Goal: Transaction & Acquisition: Purchase product/service

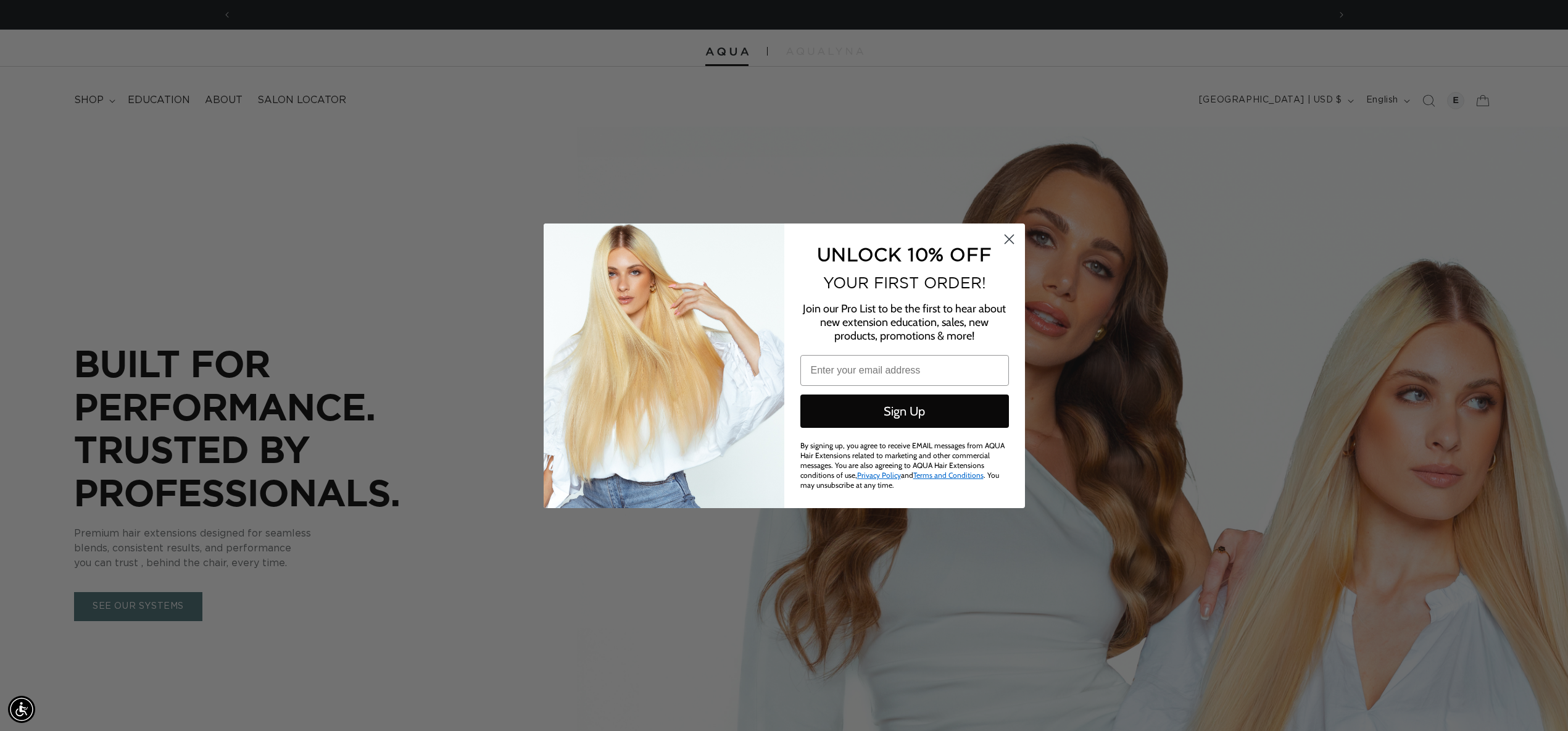
scroll to position [0, 2195]
drag, startPoint x: 1007, startPoint y: 244, endPoint x: 518, endPoint y: 193, distance: 491.7
click at [1007, 244] on circle "Close dialog" at bounding box center [1009, 239] width 20 height 20
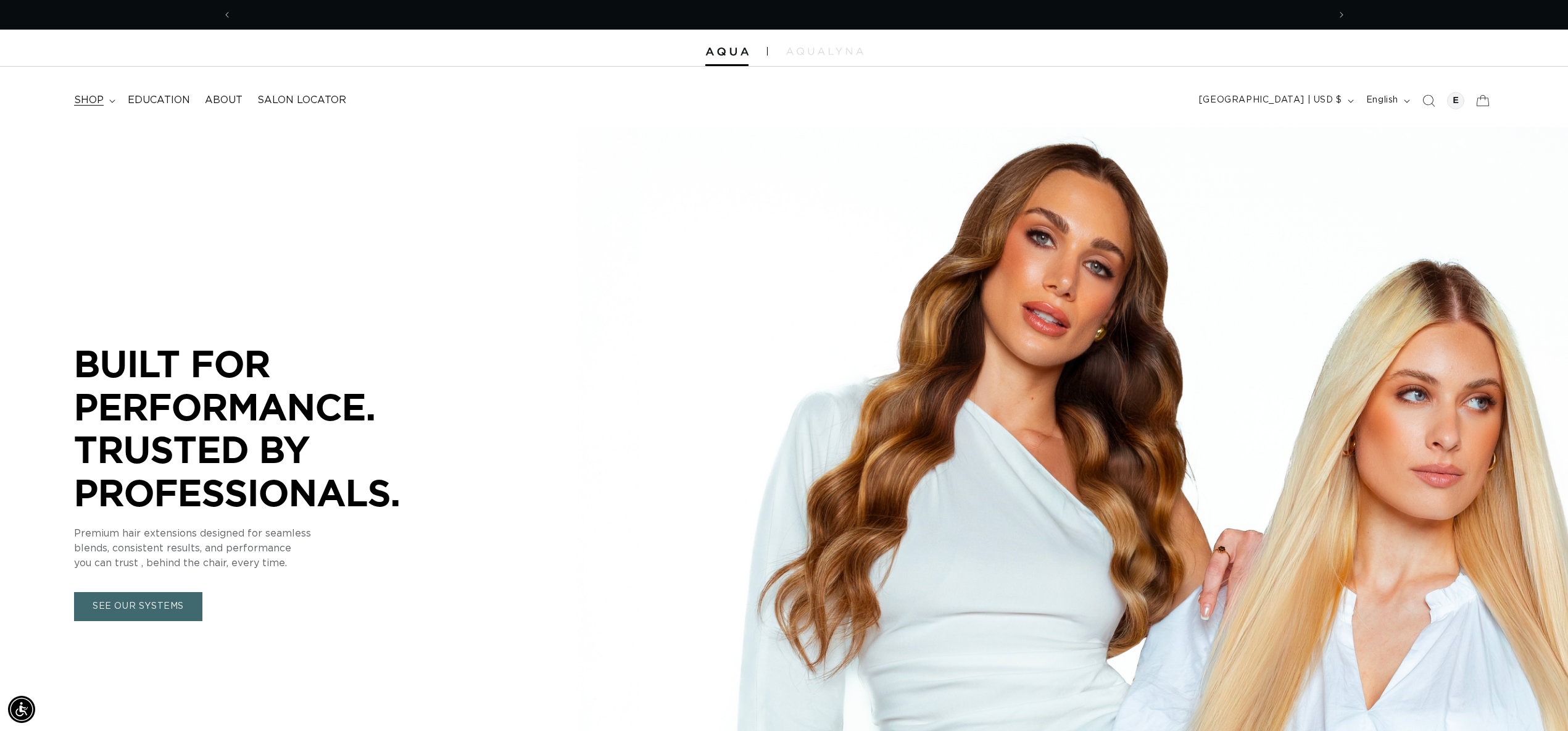
scroll to position [0, 0]
click at [90, 108] on summary "shop" at bounding box center [93, 100] width 53 height 28
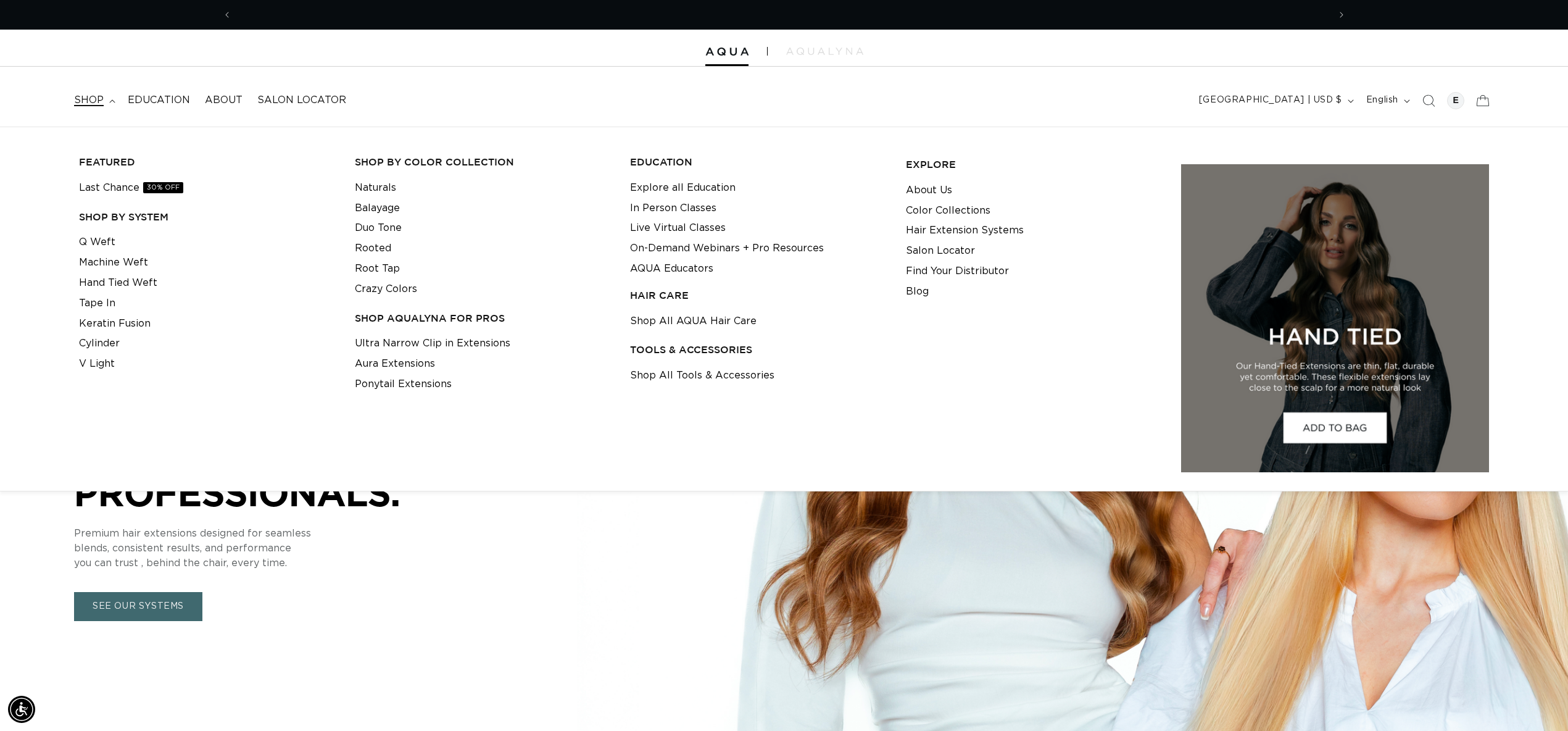
scroll to position [0, 1097]
click at [88, 244] on link "Q Weft" at bounding box center [97, 242] width 37 height 20
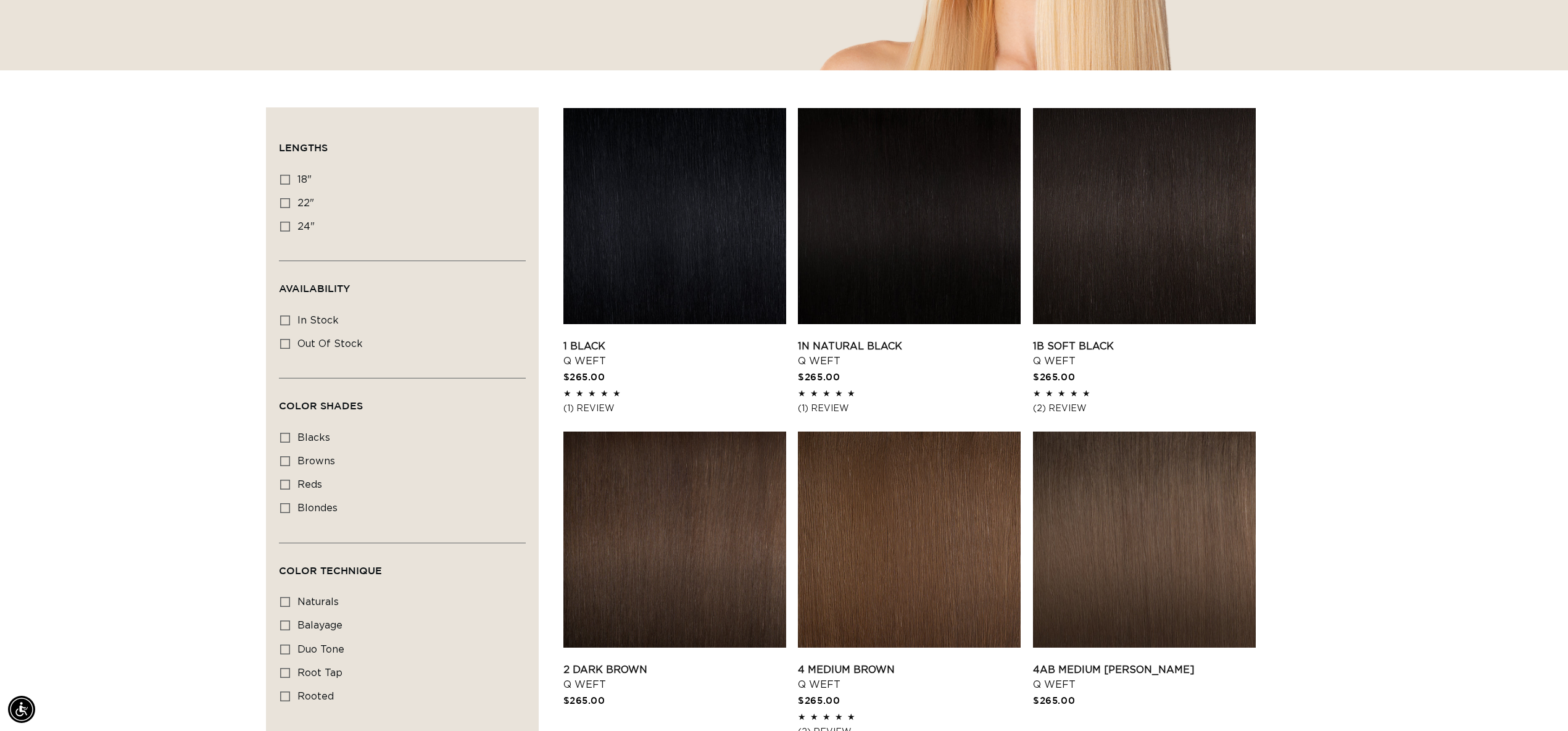
scroll to position [0, 2195]
click at [283, 175] on icon at bounding box center [285, 179] width 10 height 10
click at [283, 175] on input "18" 18" (5 products)" at bounding box center [285, 179] width 10 height 10
checkbox input "true"
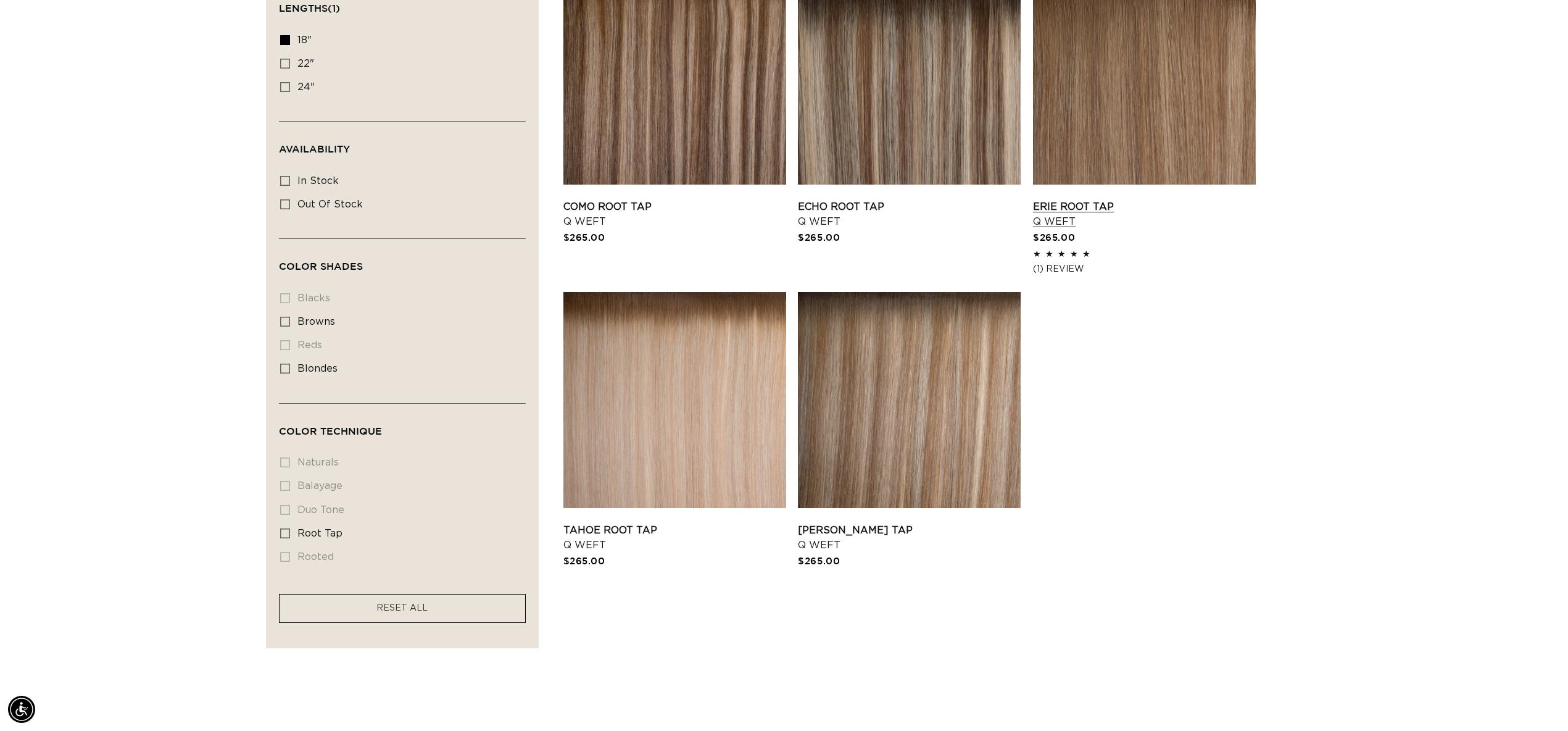
scroll to position [0, 1097]
click at [1081, 200] on link "Erie Root Tap Q Weft" at bounding box center [1144, 215] width 223 height 30
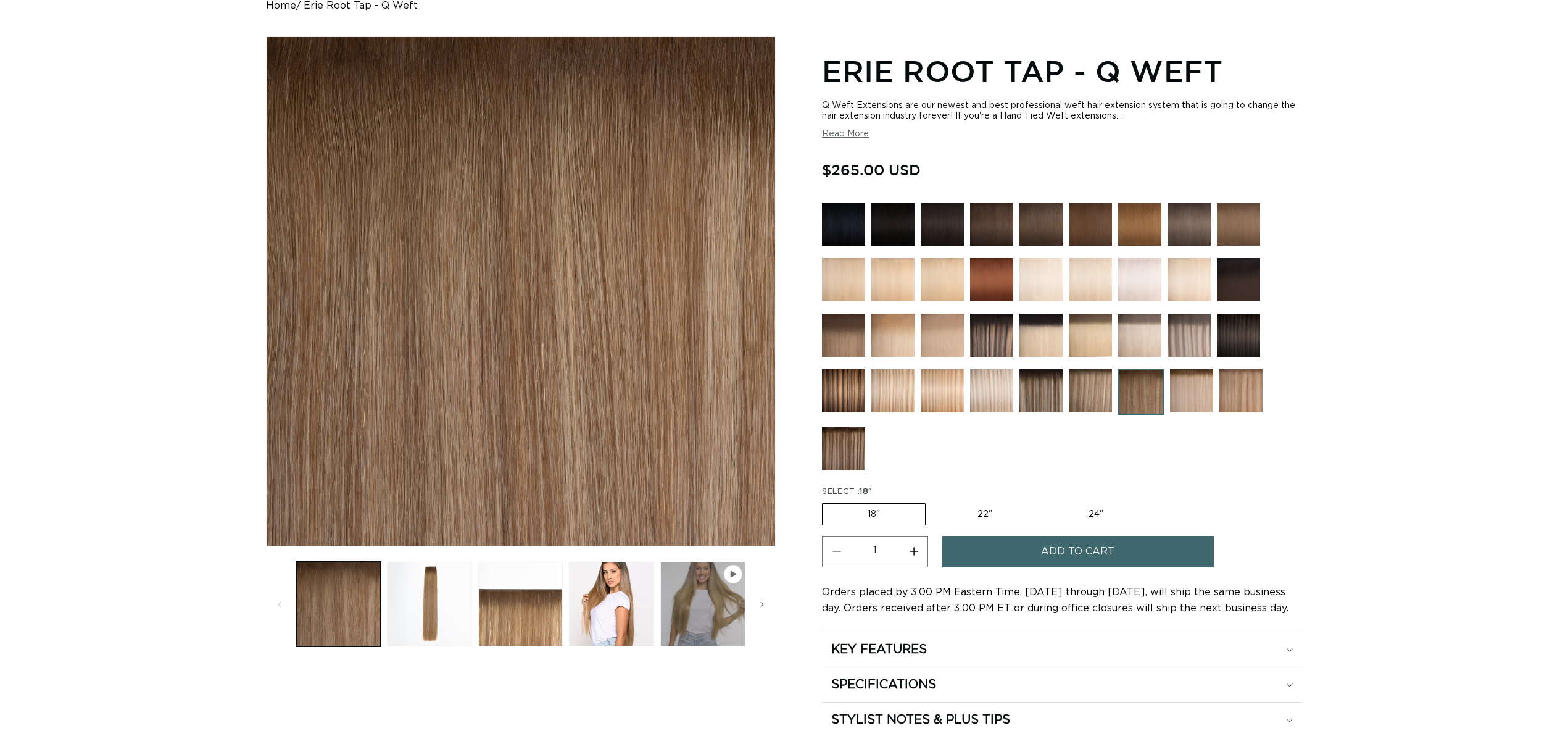
scroll to position [154, 0]
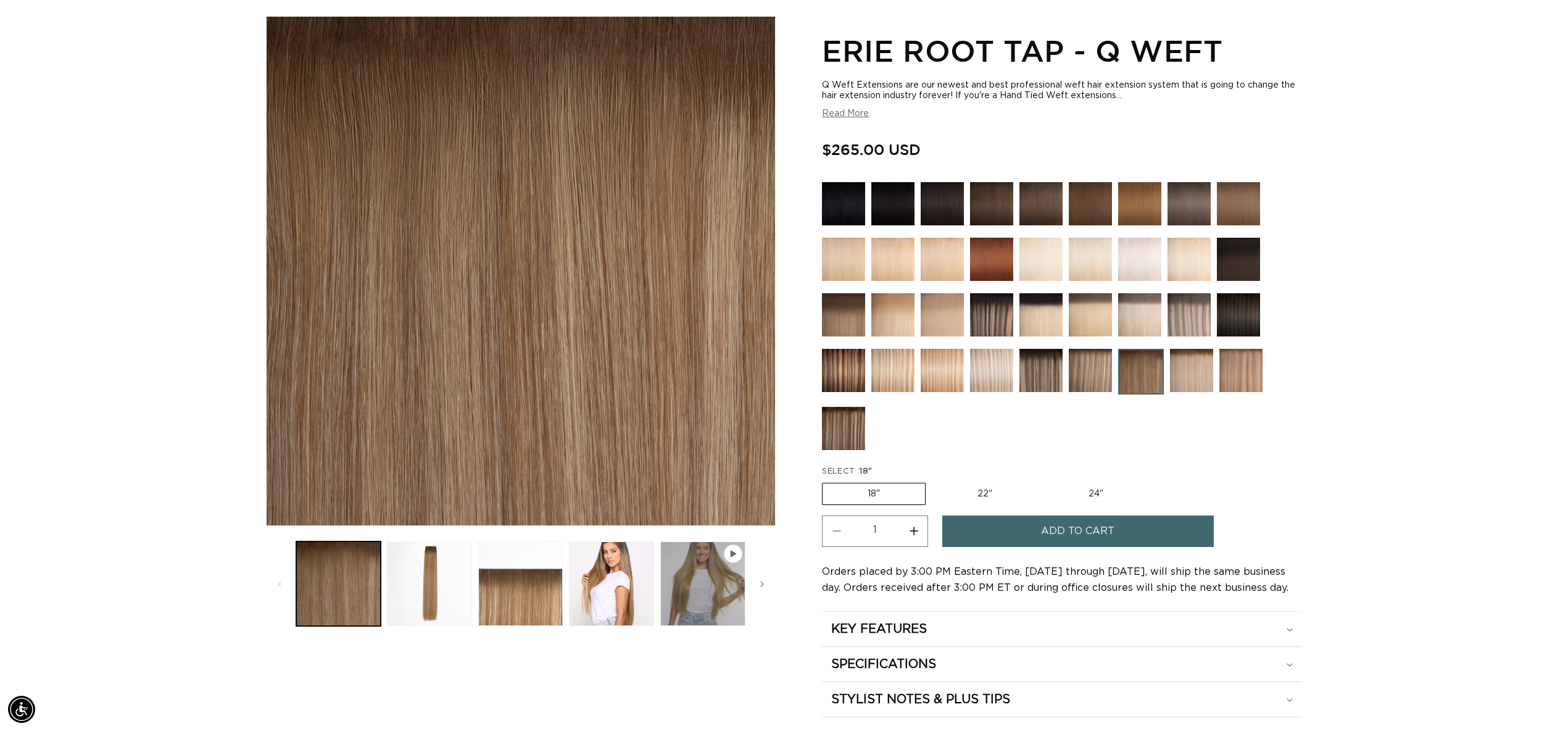
click at [1049, 533] on span "Add to cart" at bounding box center [1078, 531] width 74 height 32
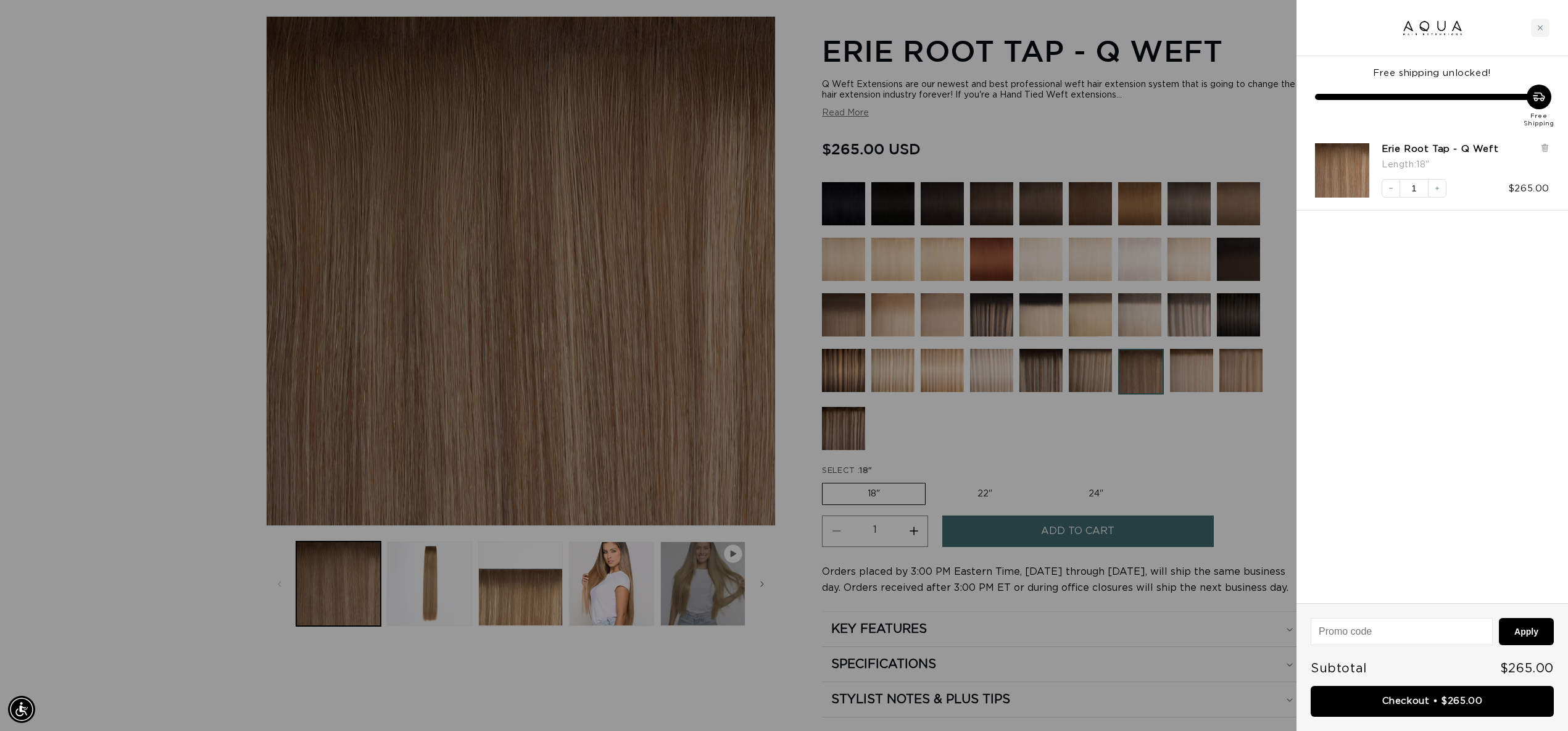
scroll to position [0, 1097]
click at [1243, 412] on div at bounding box center [784, 366] width 1568 height 731
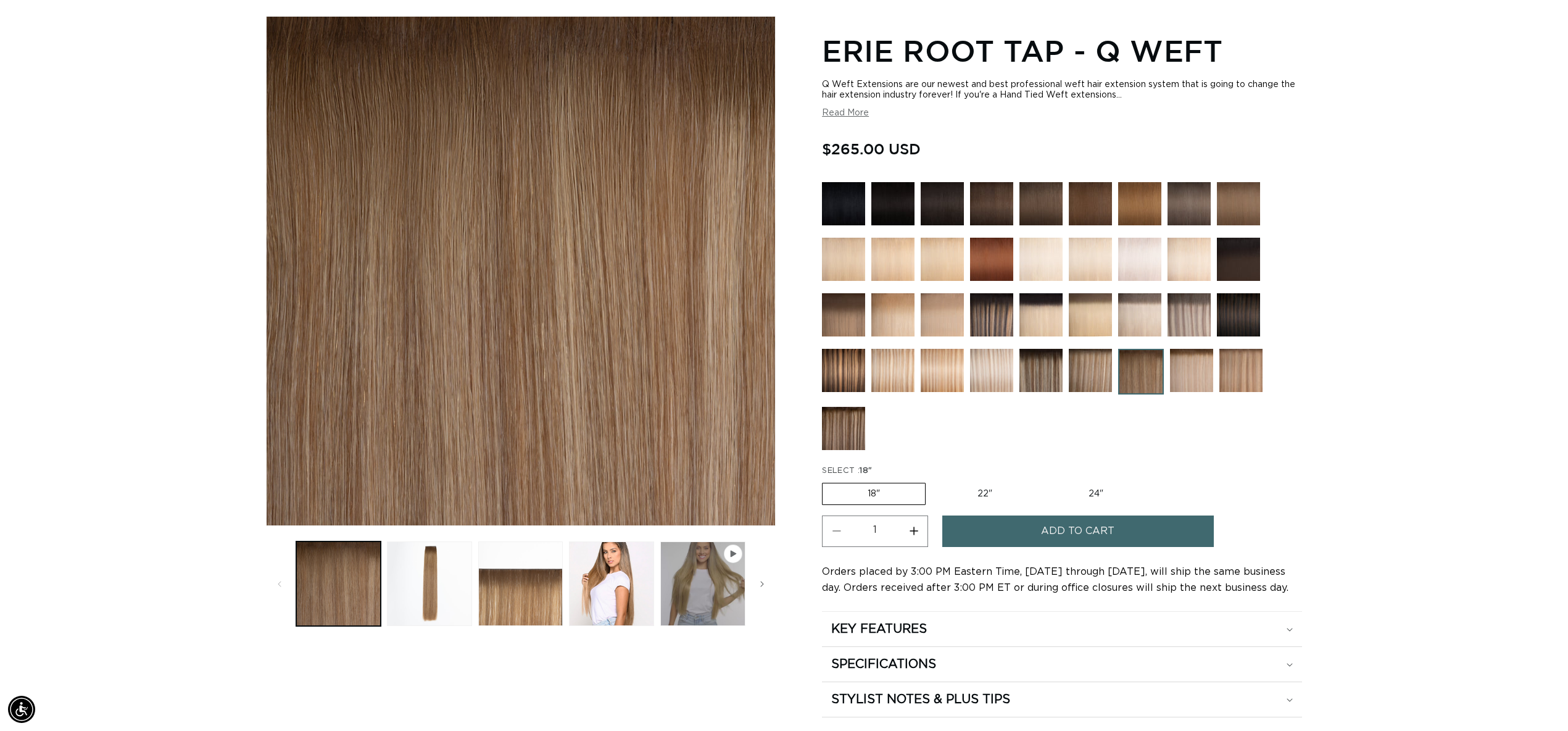
click at [835, 421] on img at bounding box center [844, 428] width 43 height 43
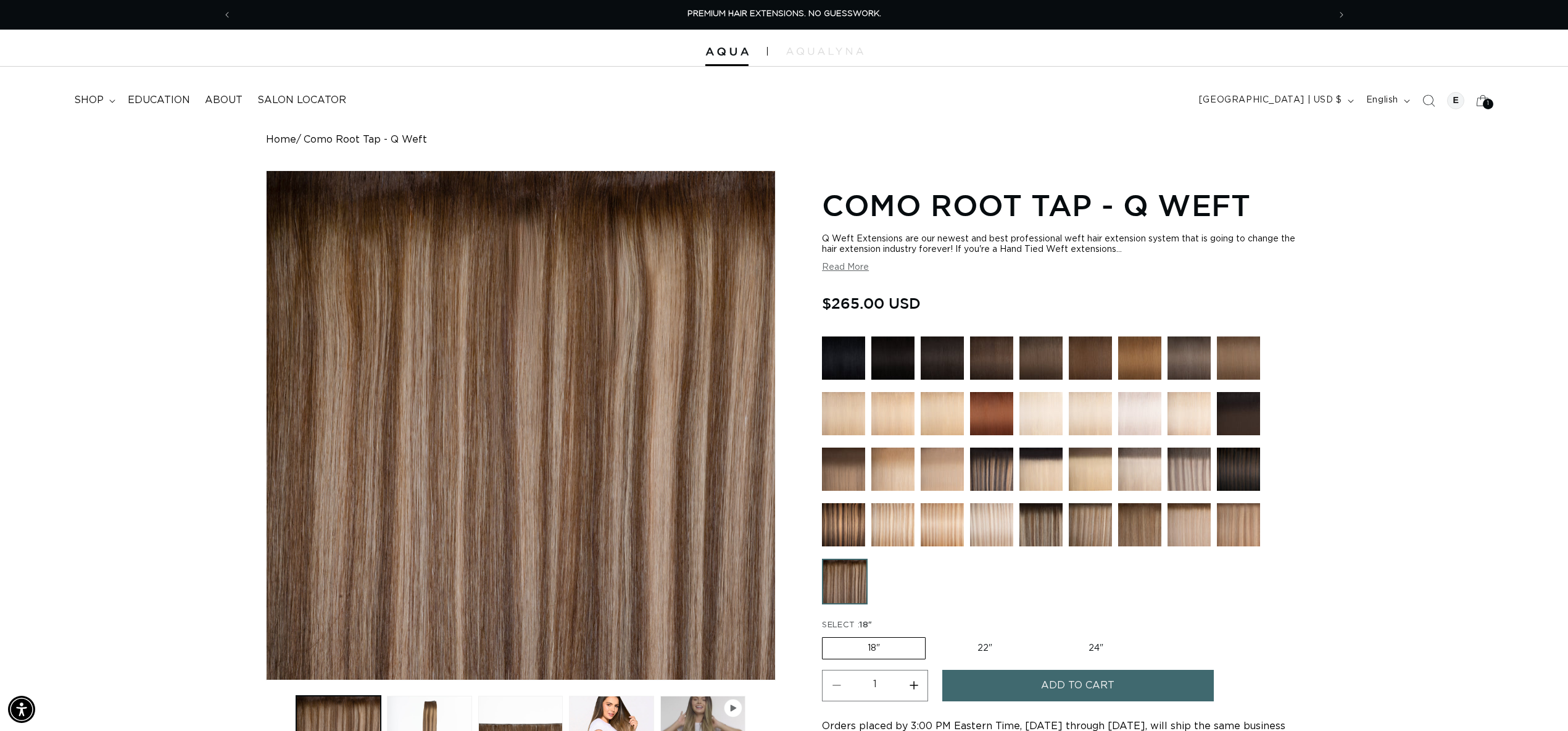
scroll to position [19, 0]
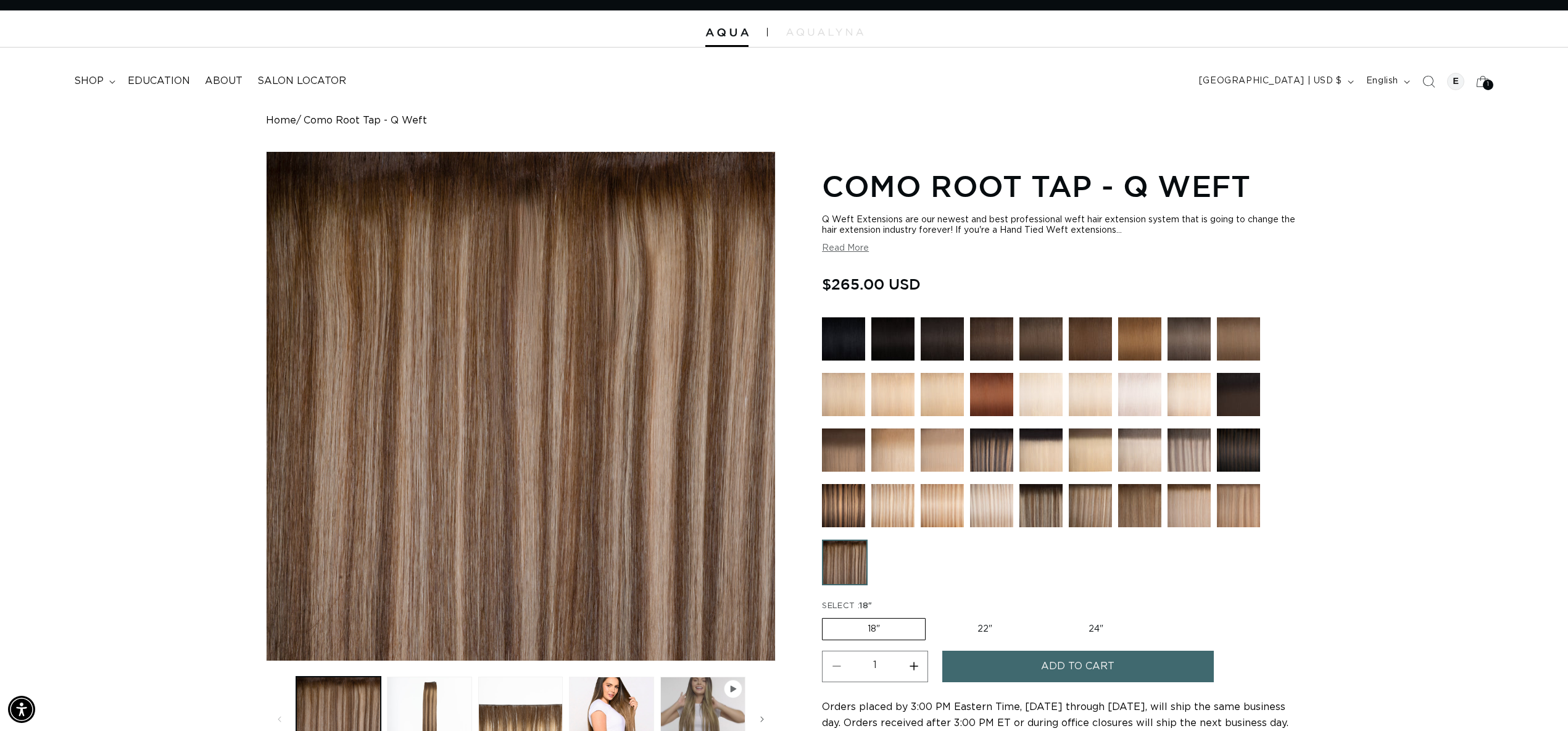
click at [1236, 492] on img at bounding box center [1239, 506] width 43 height 43
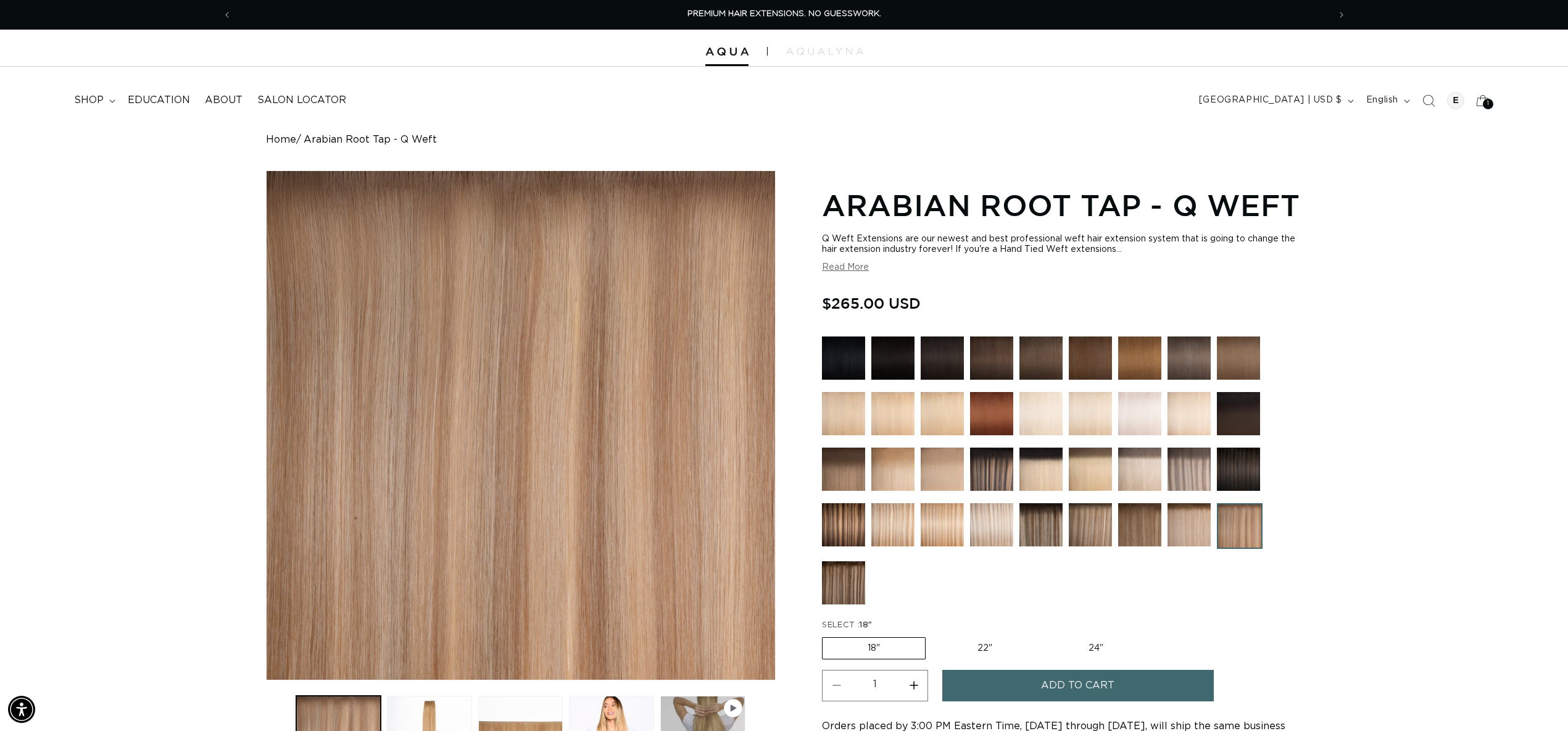
click at [1174, 523] on img at bounding box center [1189, 525] width 43 height 43
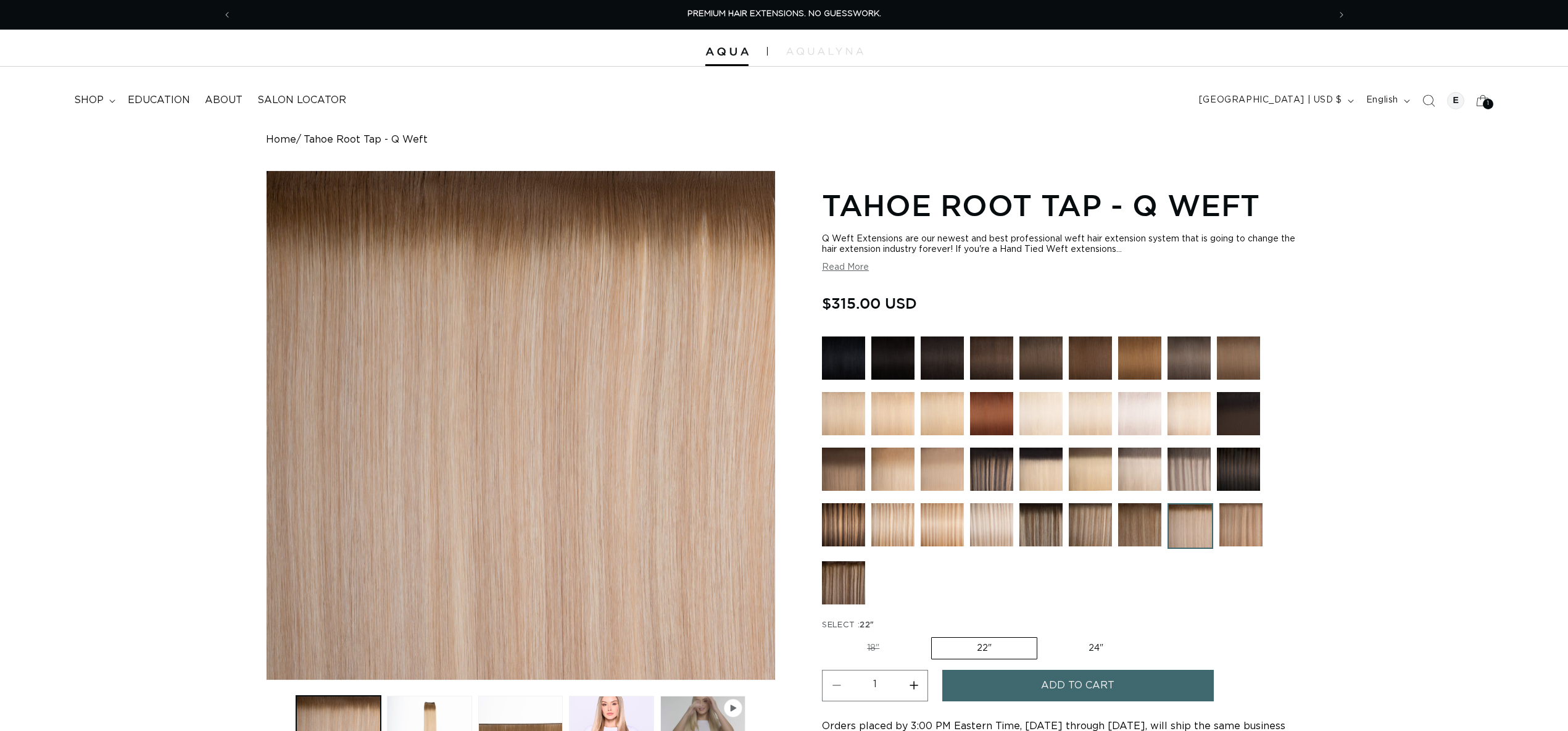
click at [1136, 524] on img at bounding box center [1140, 525] width 43 height 43
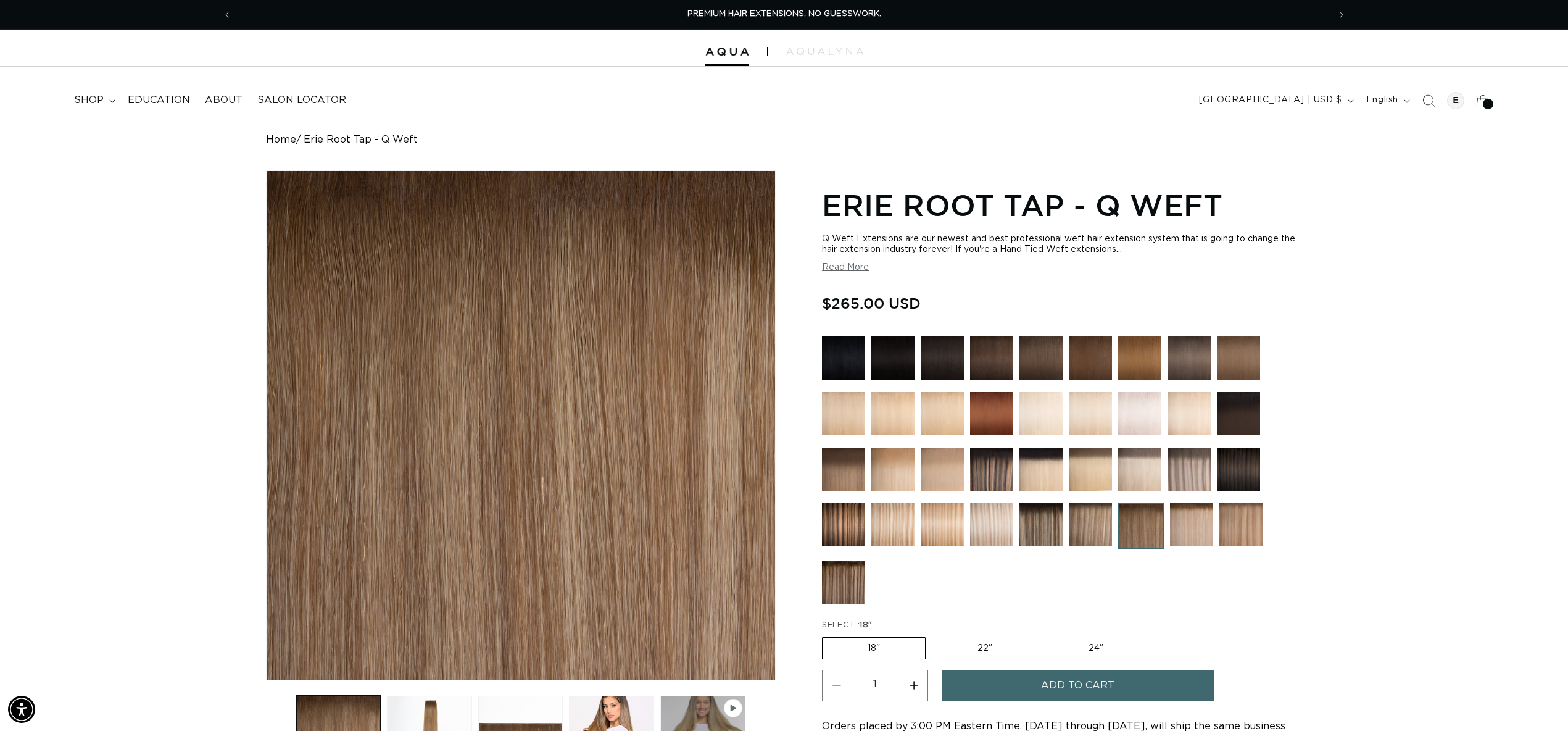
click at [1019, 687] on button "Add to cart" at bounding box center [1078, 686] width 271 height 32
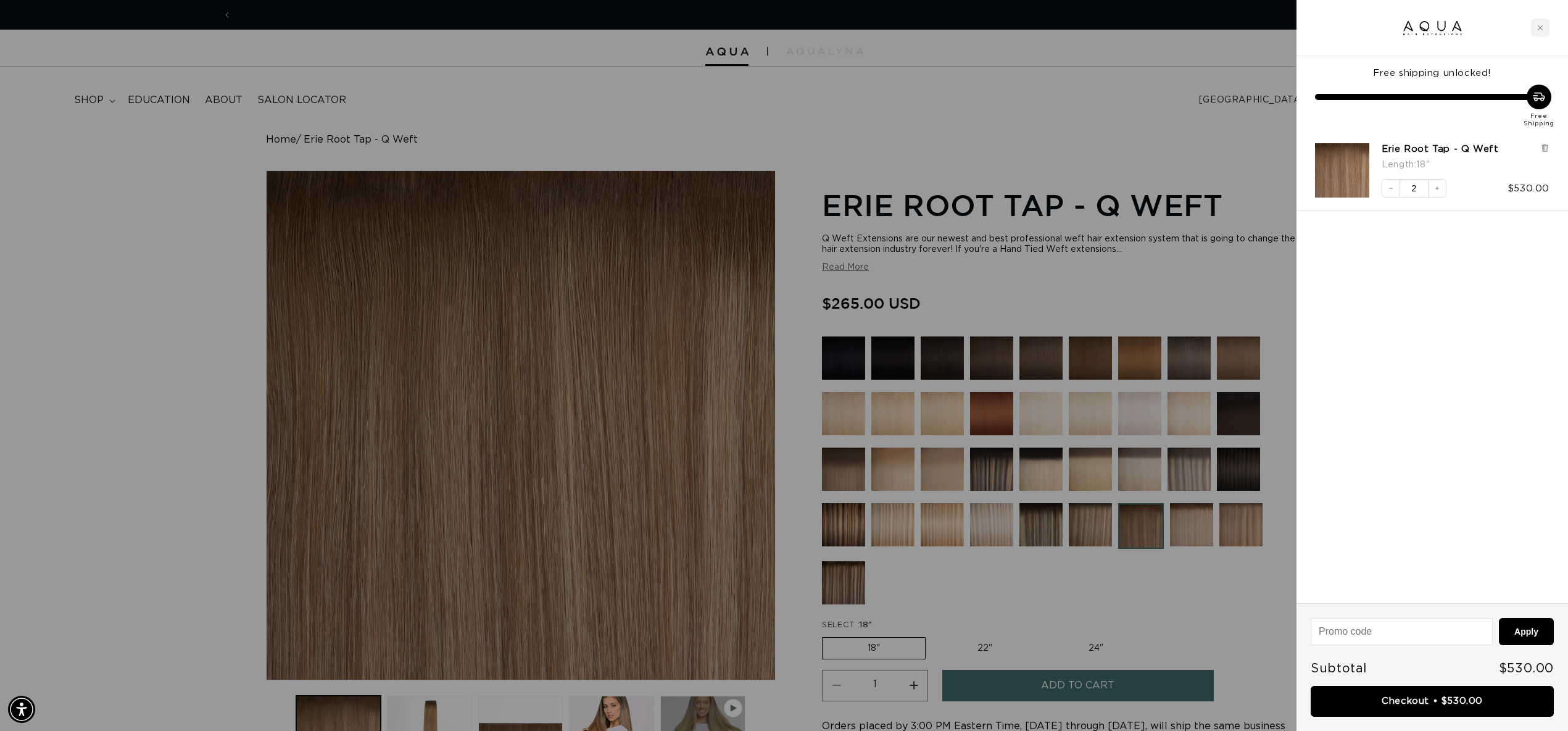
scroll to position [0, 1097]
click at [1395, 193] on button "Decrease quantity" at bounding box center [1391, 188] width 18 height 18
click at [1041, 496] on div at bounding box center [784, 366] width 1568 height 731
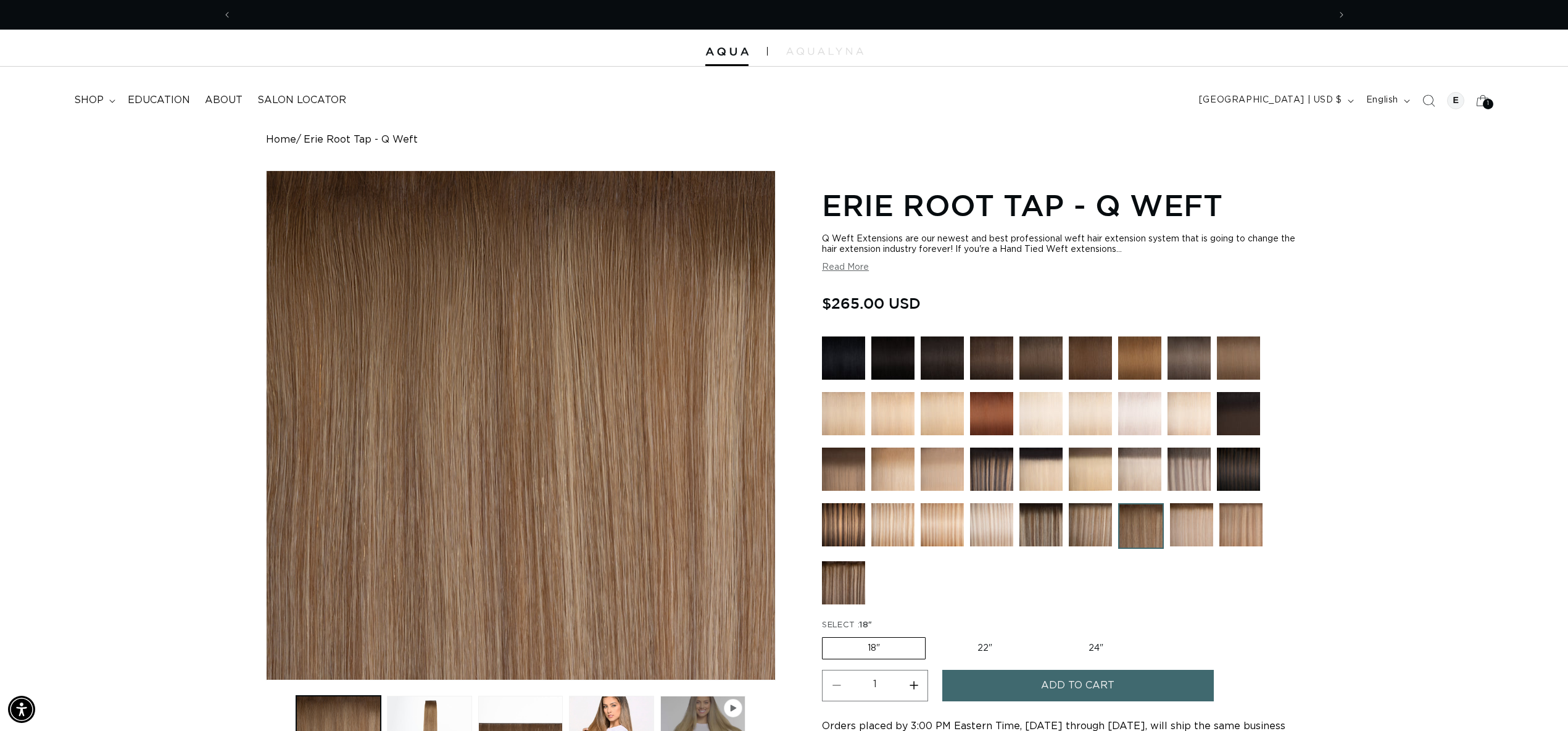
scroll to position [0, 2195]
click at [1037, 518] on img at bounding box center [1041, 525] width 43 height 43
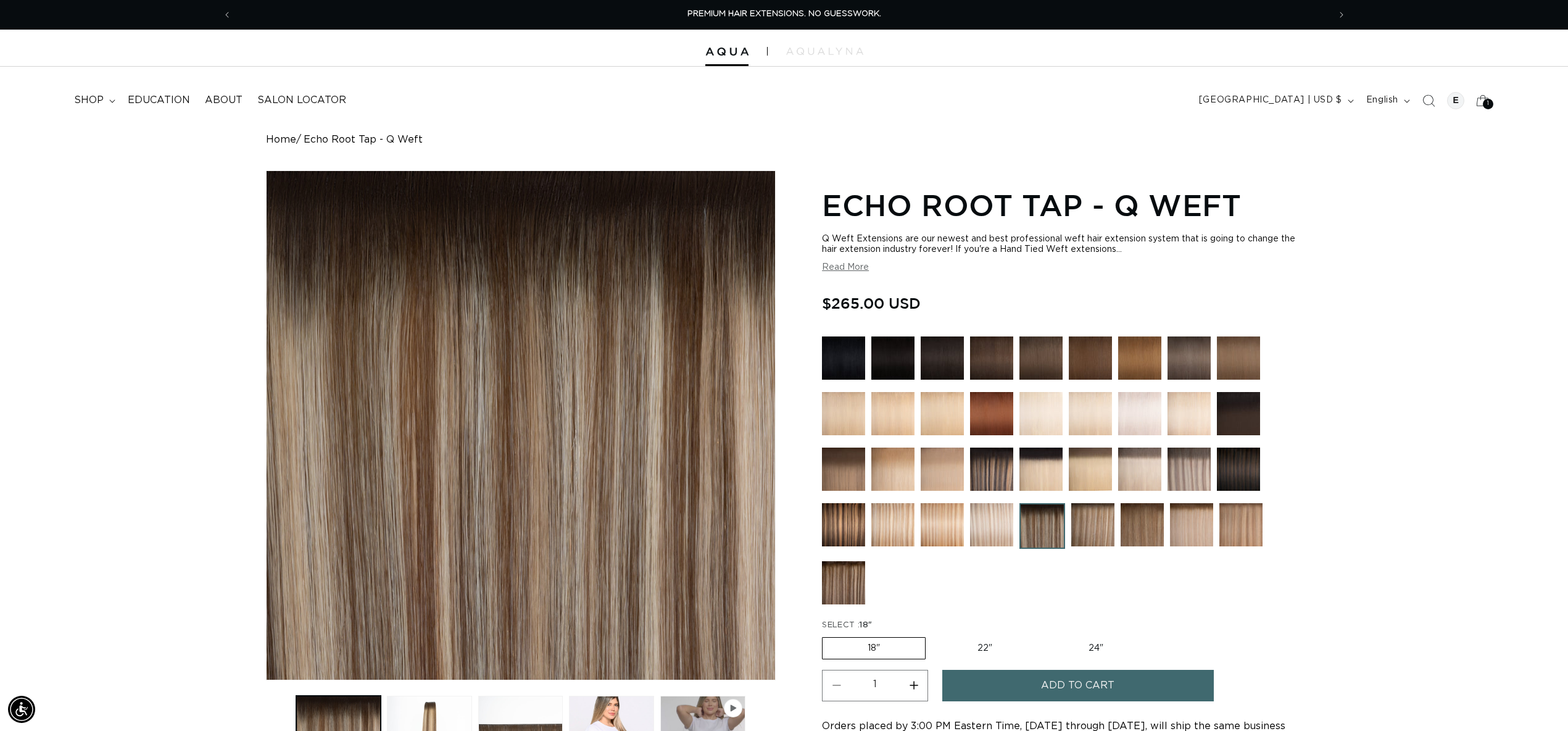
click at [979, 472] on img at bounding box center [992, 470] width 43 height 43
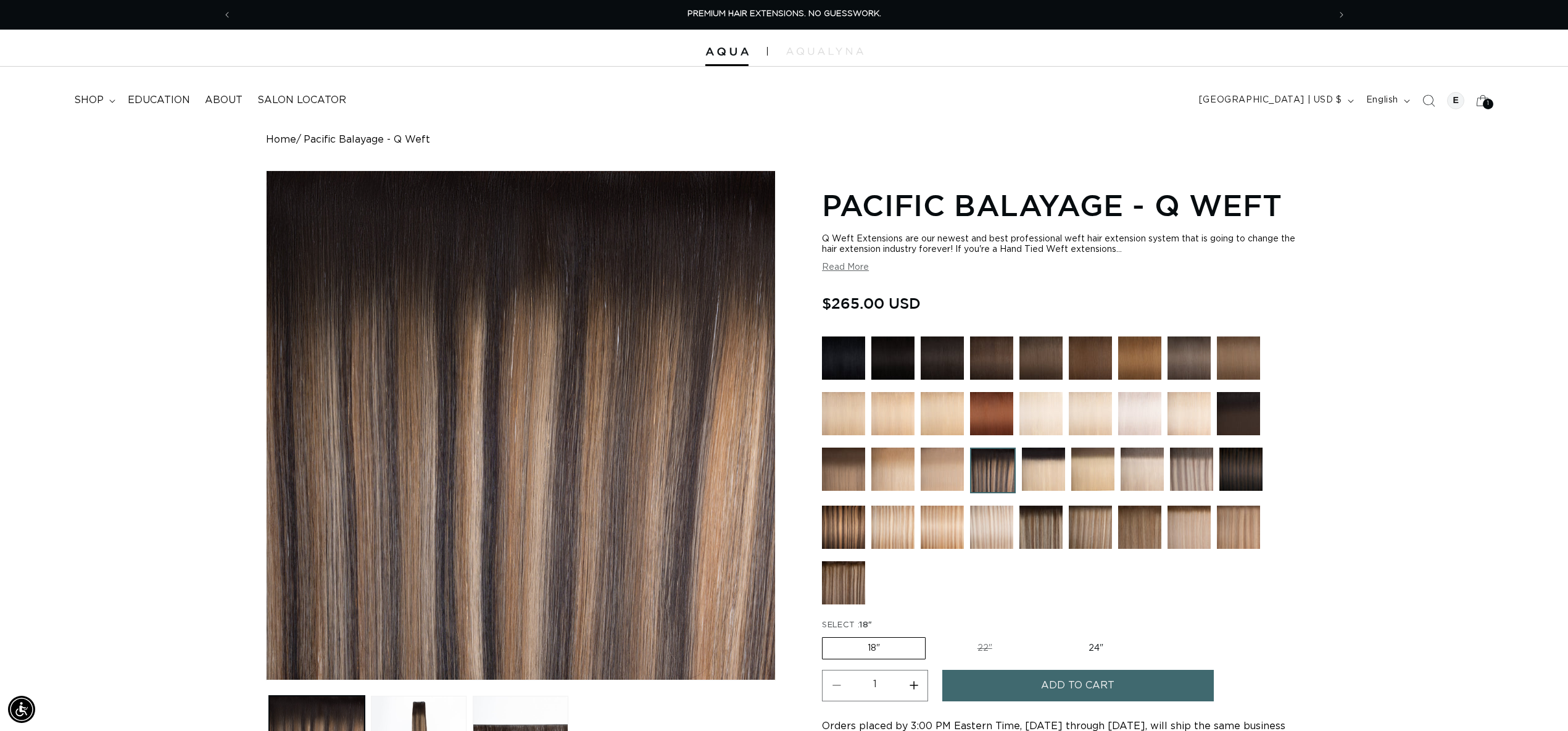
click at [903, 519] on img at bounding box center [893, 527] width 43 height 43
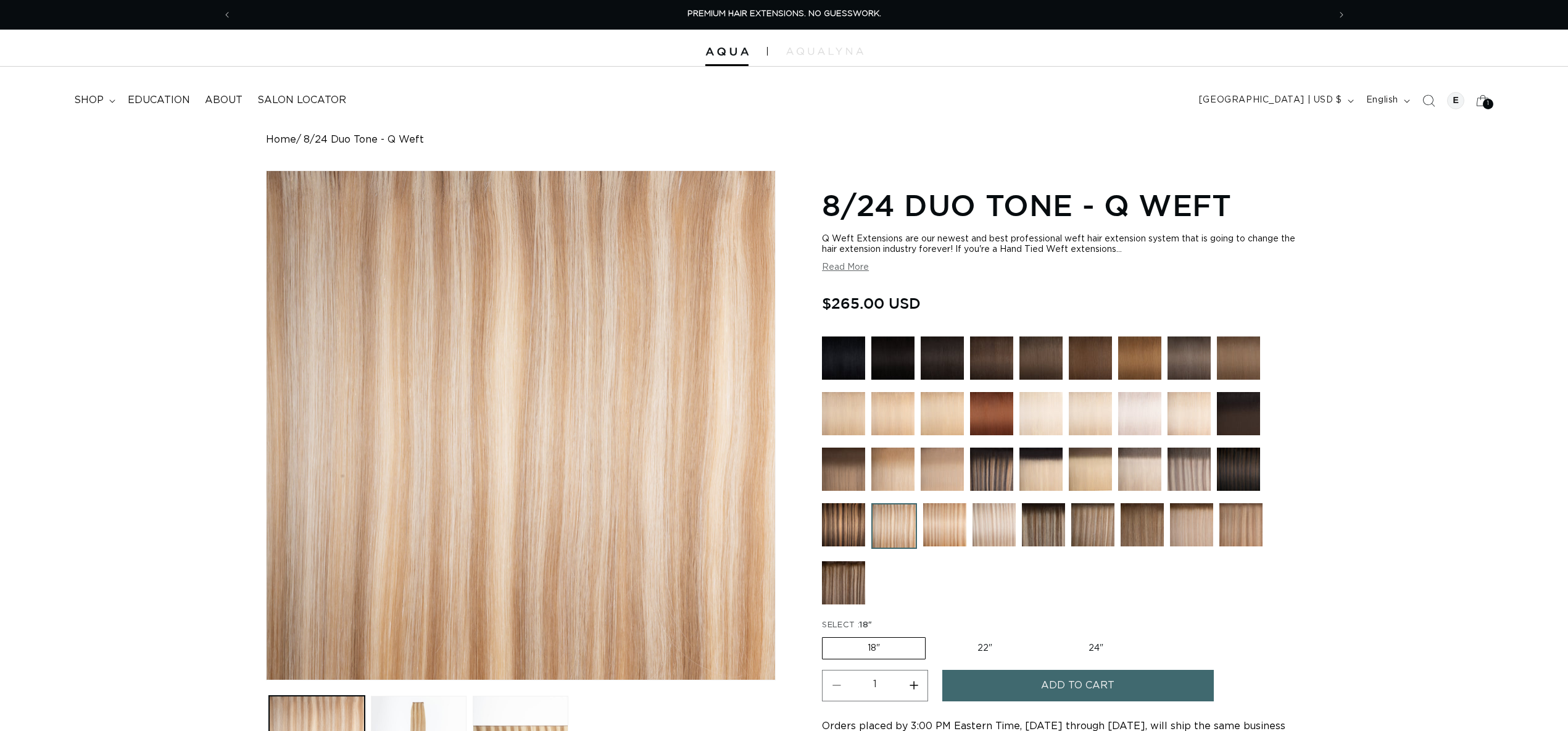
click at [942, 525] on img at bounding box center [945, 525] width 43 height 43
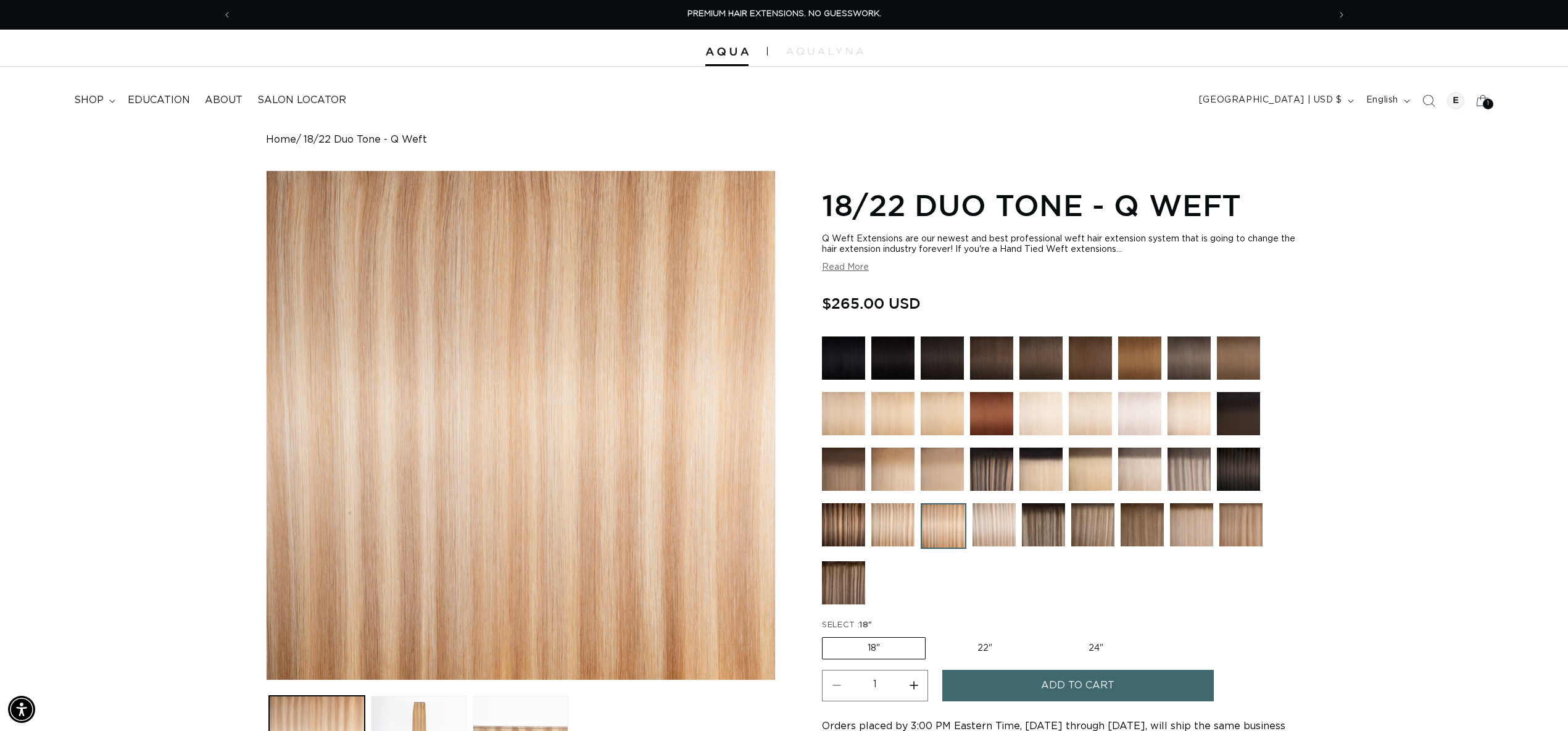
click at [1005, 525] on img at bounding box center [994, 525] width 43 height 43
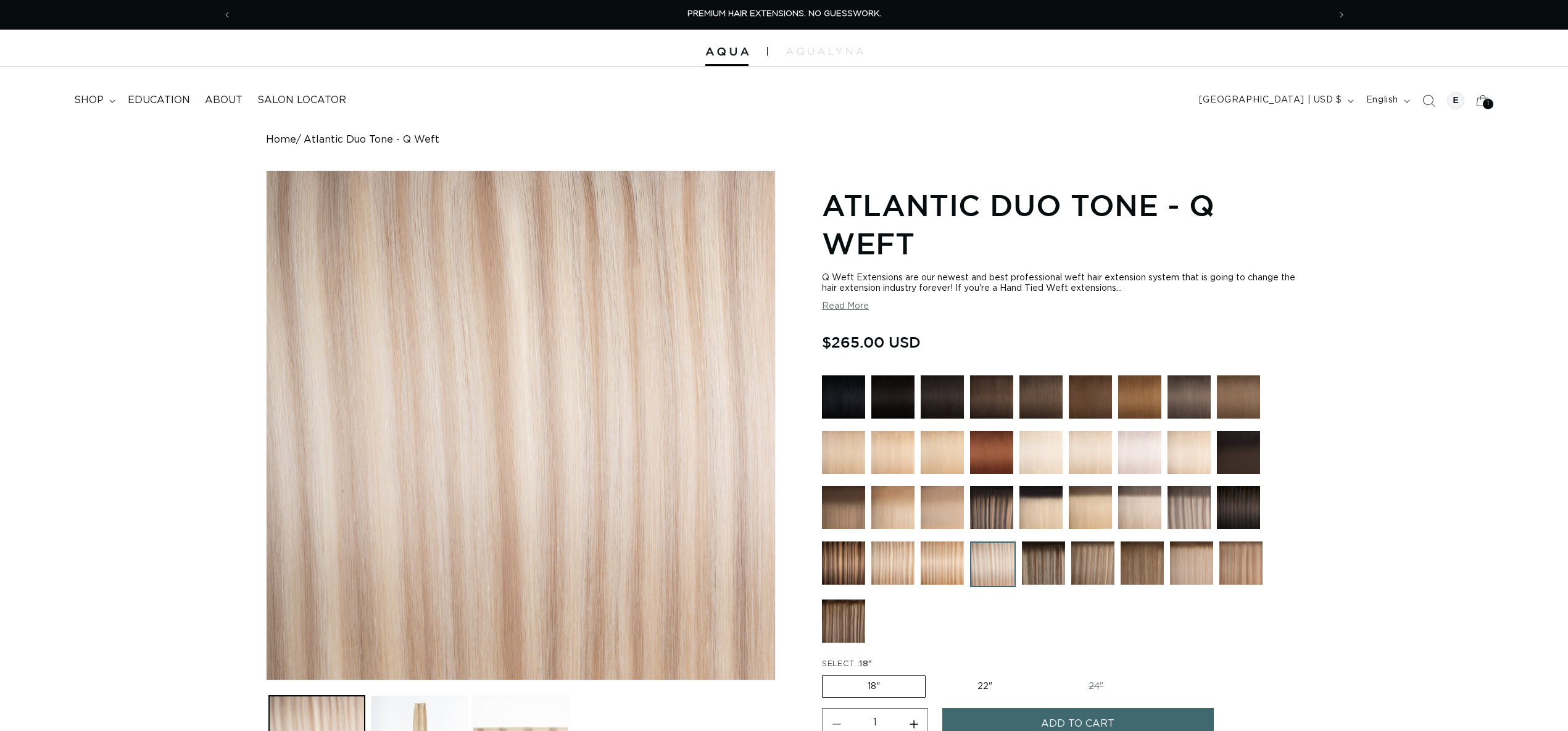
click at [1042, 554] on img at bounding box center [1044, 563] width 43 height 43
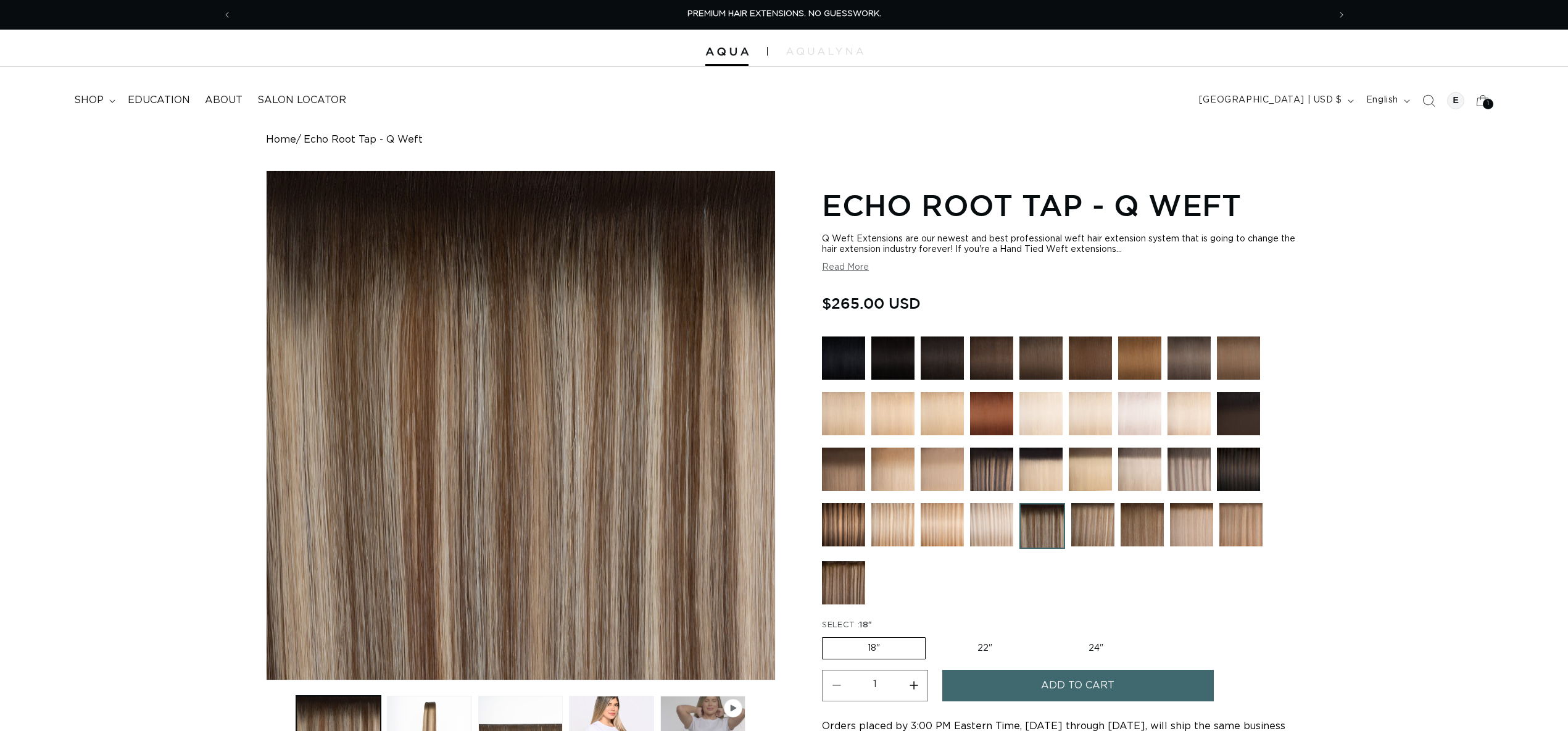
click at [1099, 533] on img at bounding box center [1093, 525] width 43 height 43
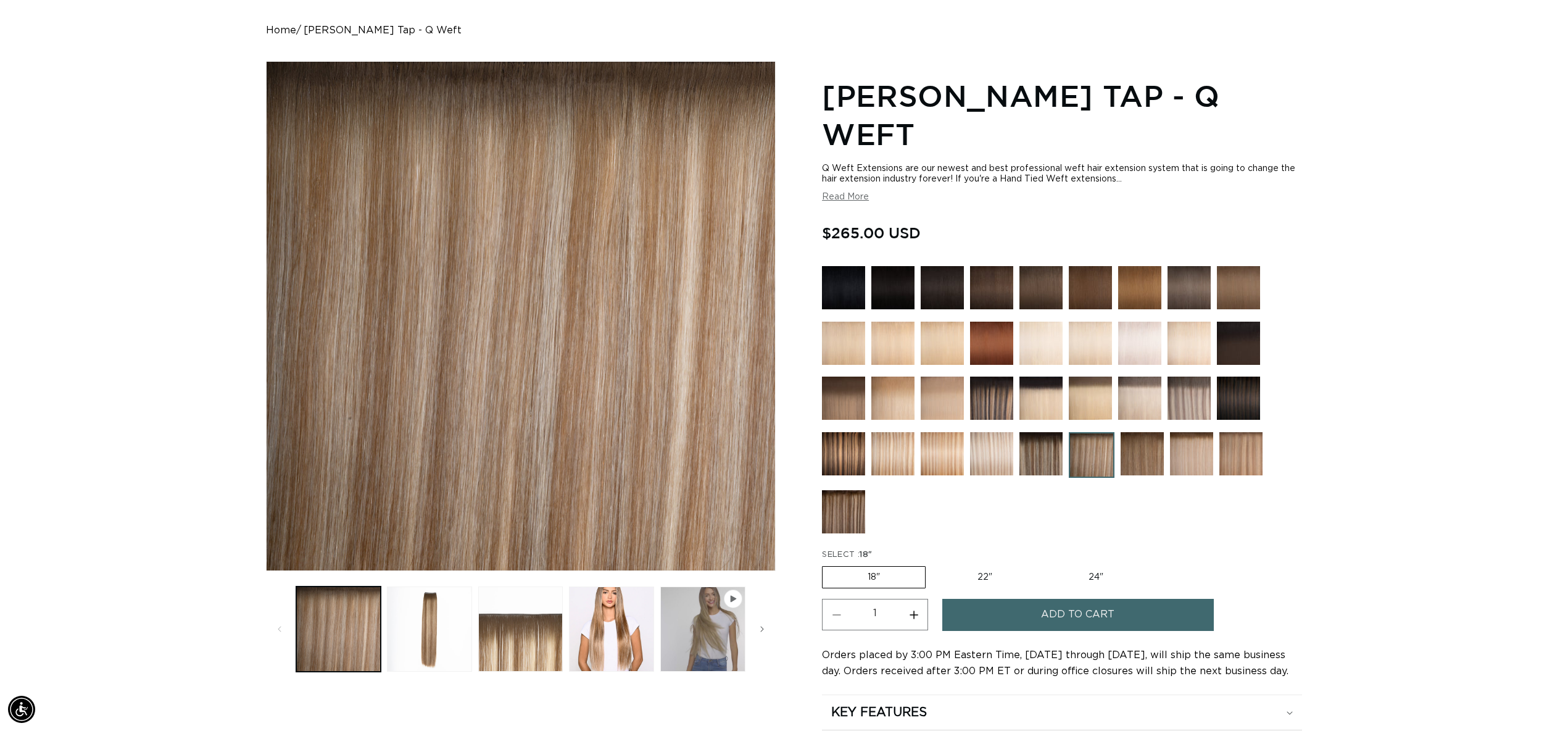
scroll to position [113, 0]
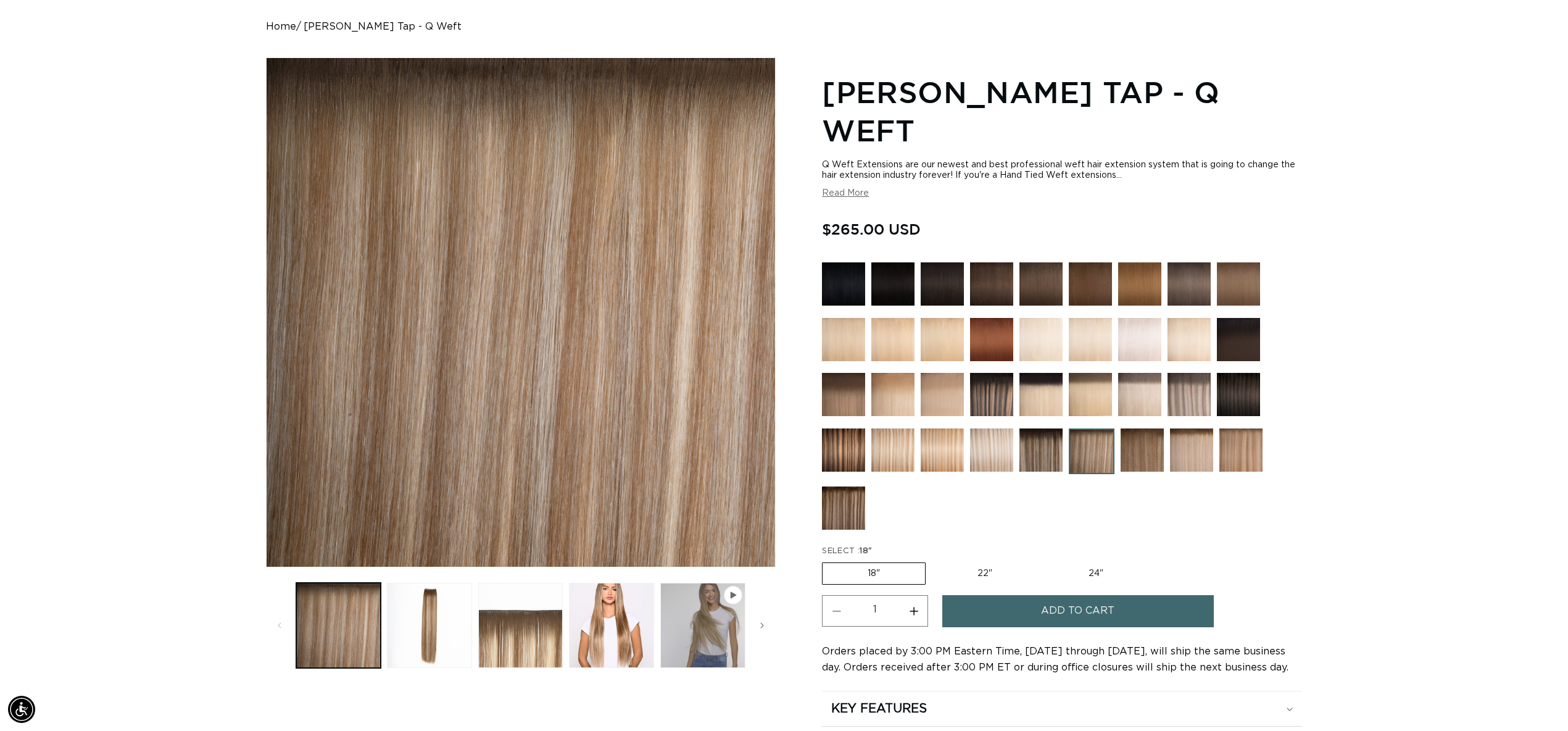
click at [1071, 616] on span "Add to cart" at bounding box center [1078, 611] width 74 height 32
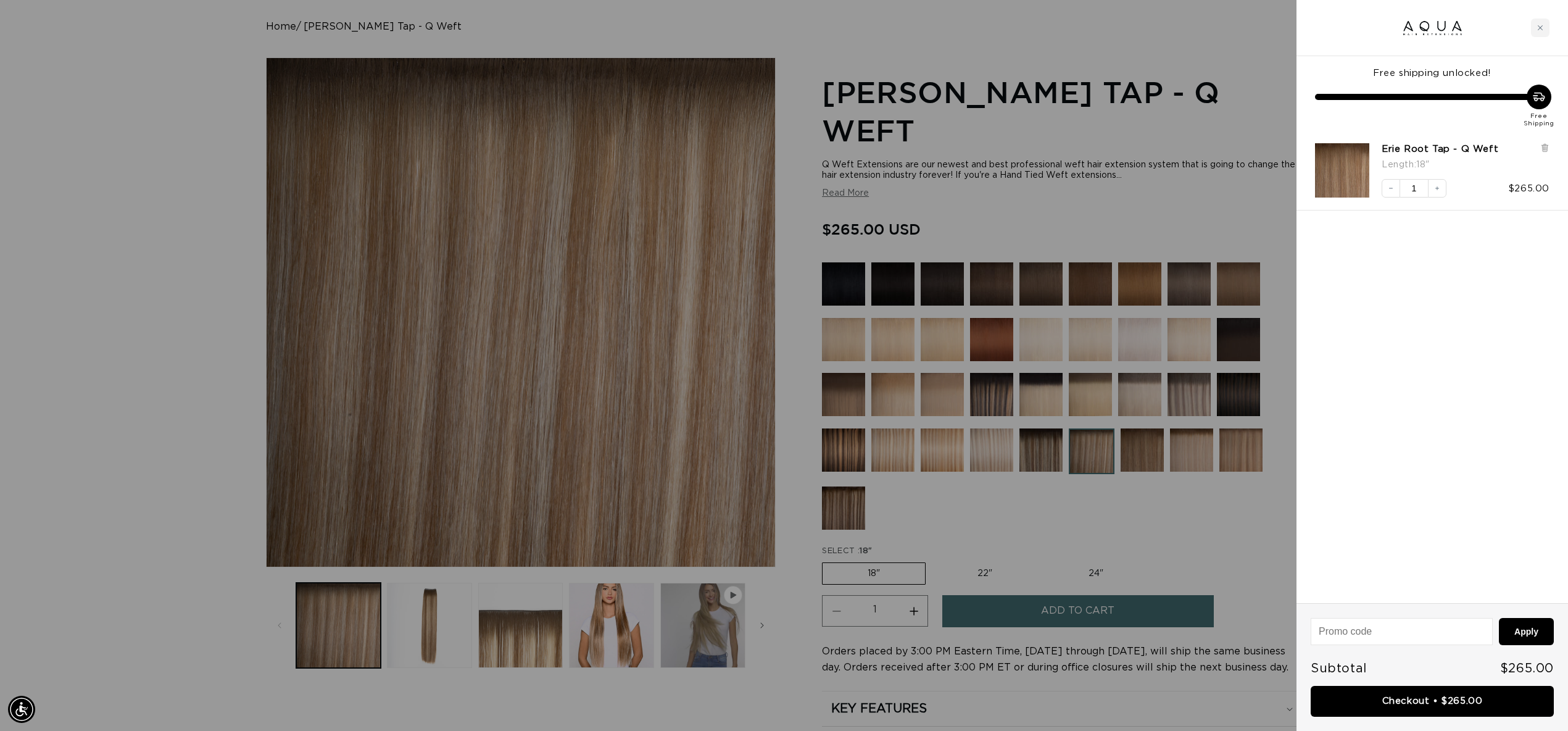
scroll to position [0, 1097]
click at [1011, 487] on div at bounding box center [784, 366] width 1568 height 731
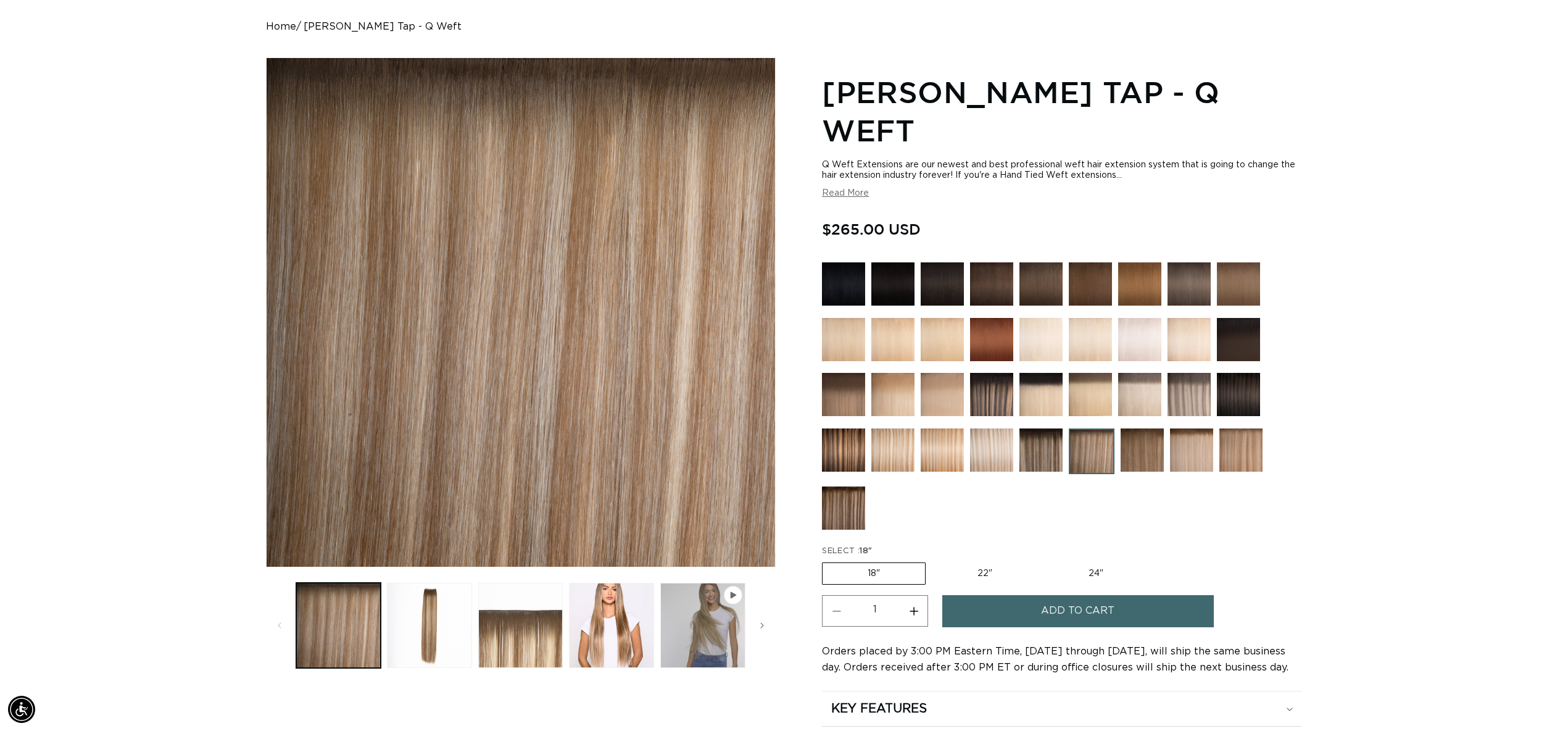
click at [996, 398] on img at bounding box center [992, 395] width 43 height 43
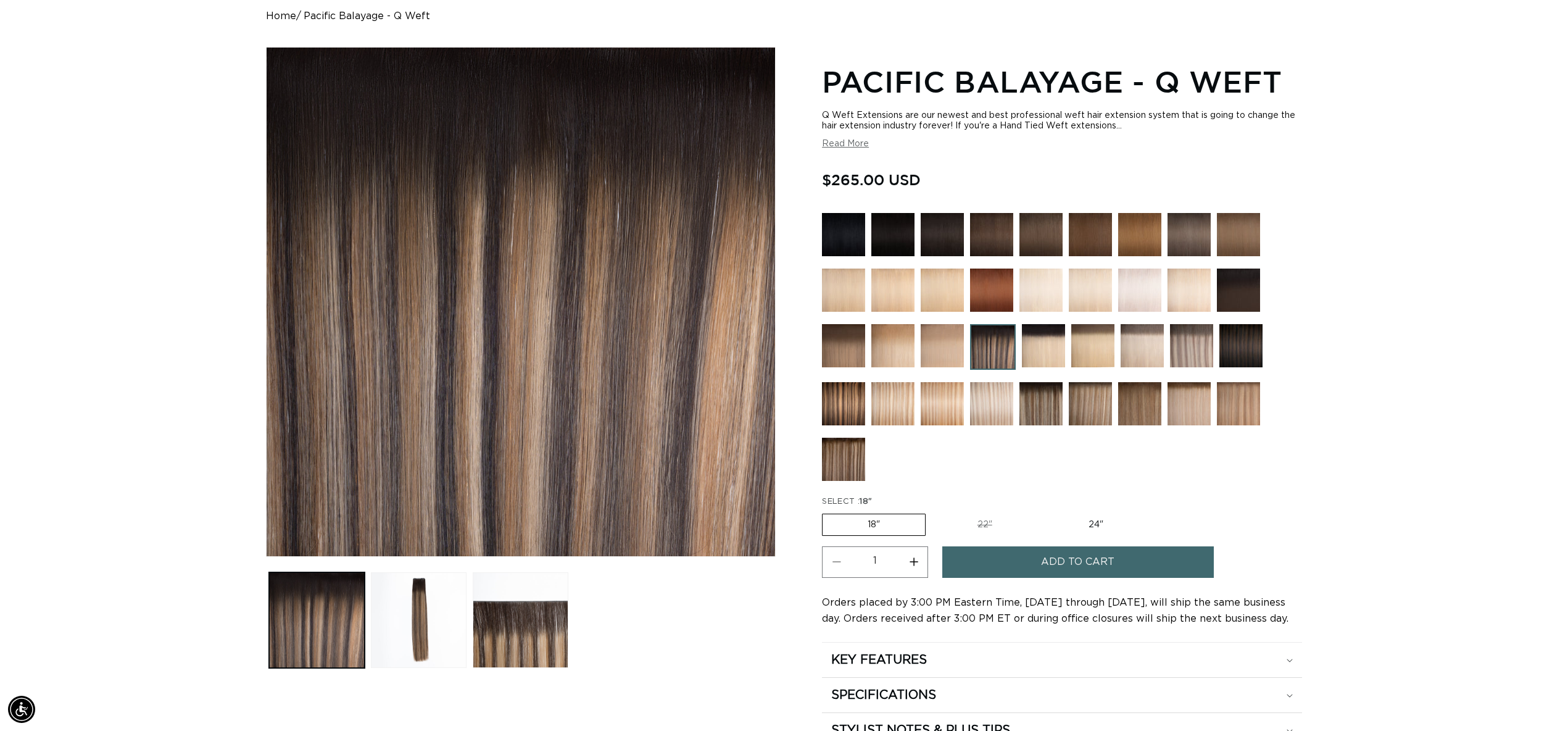
scroll to position [125, 0]
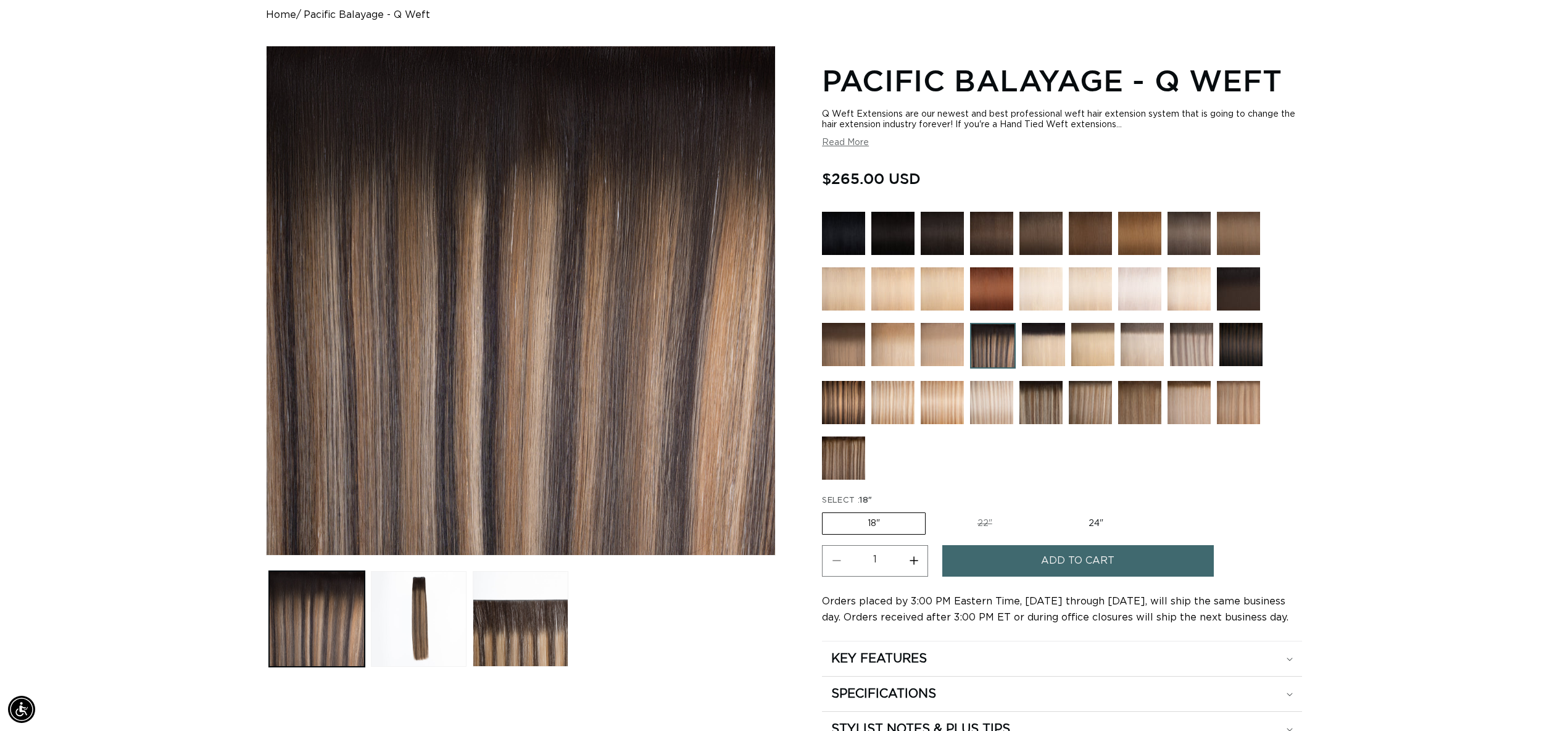
click at [1030, 399] on img at bounding box center [1041, 403] width 43 height 43
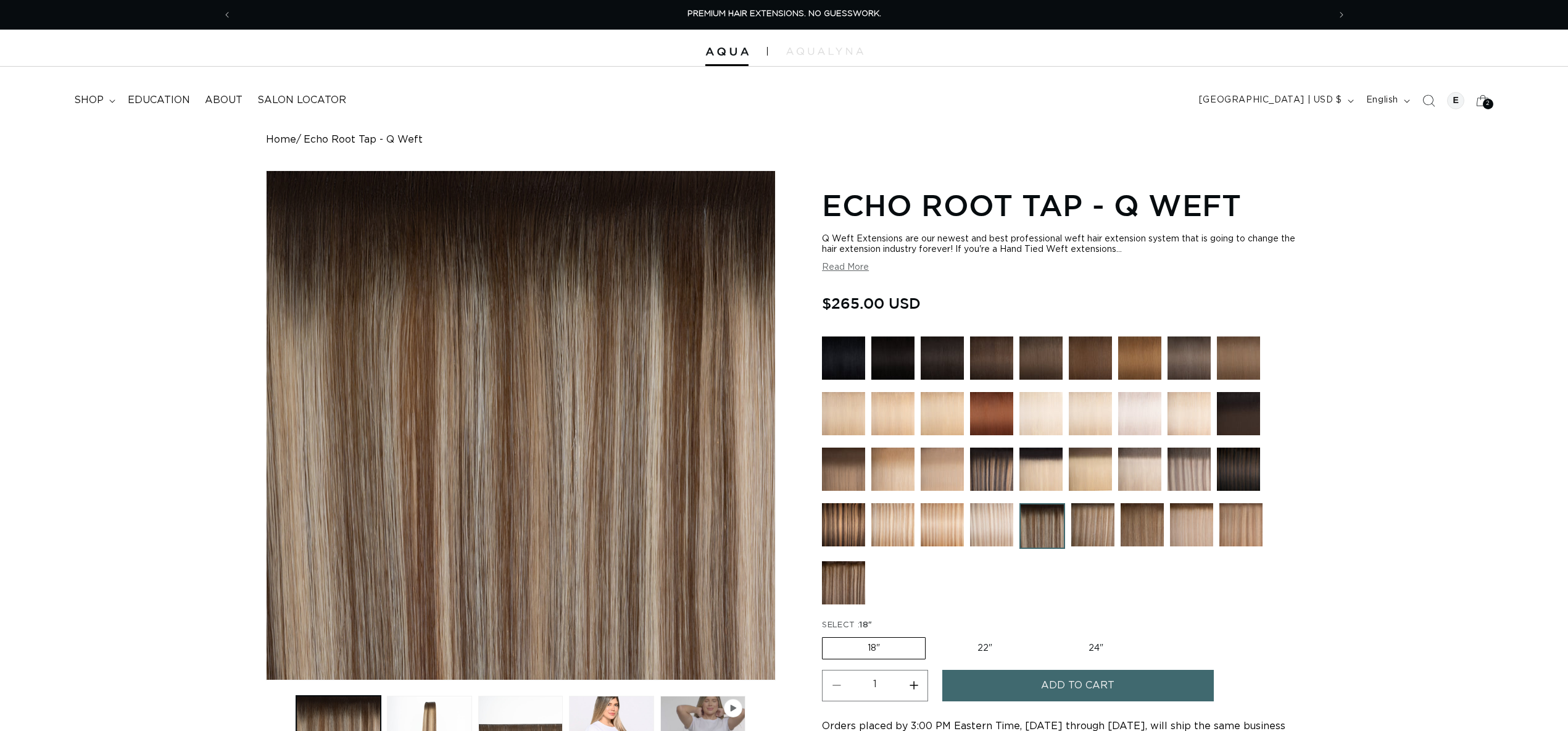
click at [829, 580] on img at bounding box center [844, 583] width 43 height 43
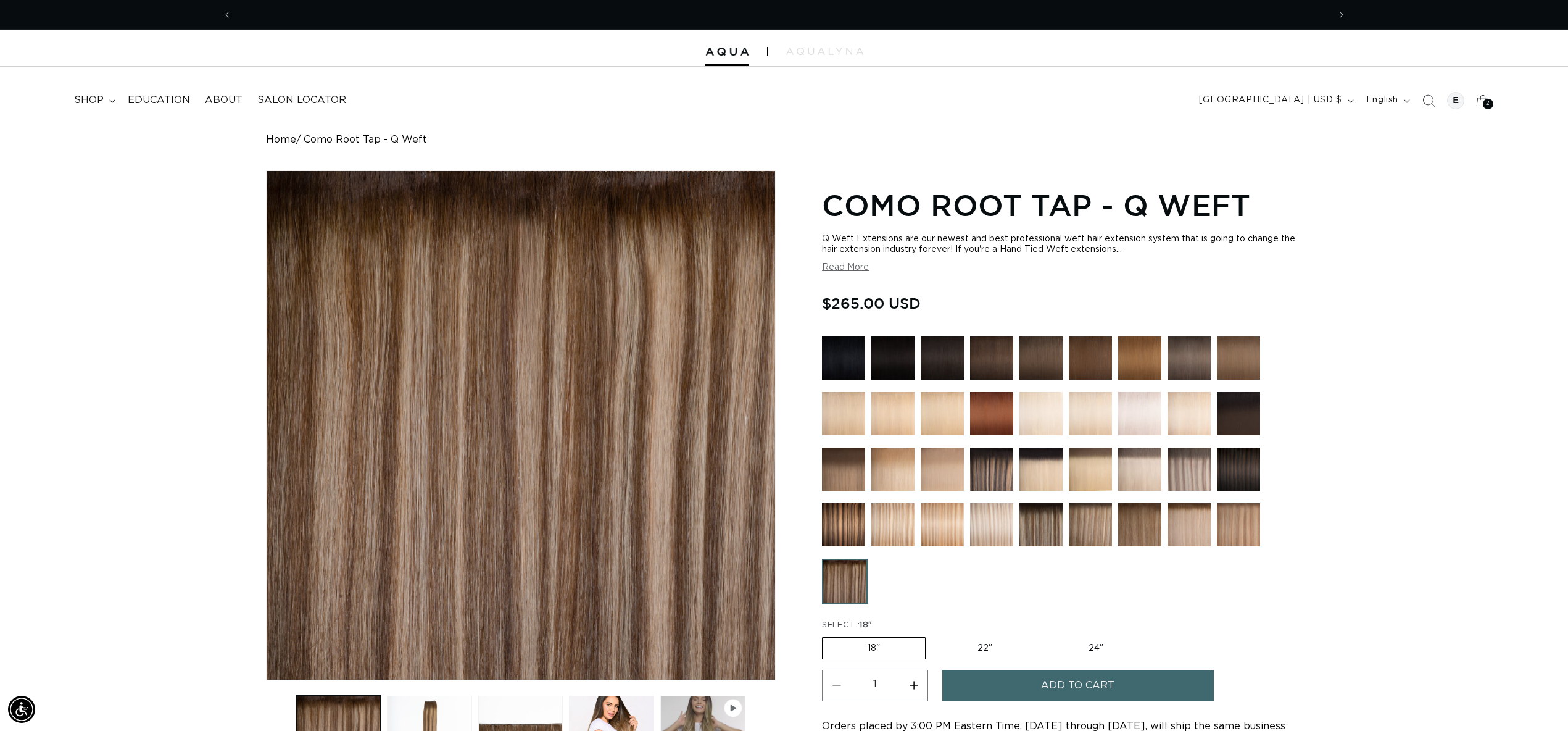
scroll to position [0, 1097]
click at [1485, 100] on div "2 2" at bounding box center [1489, 104] width 11 height 11
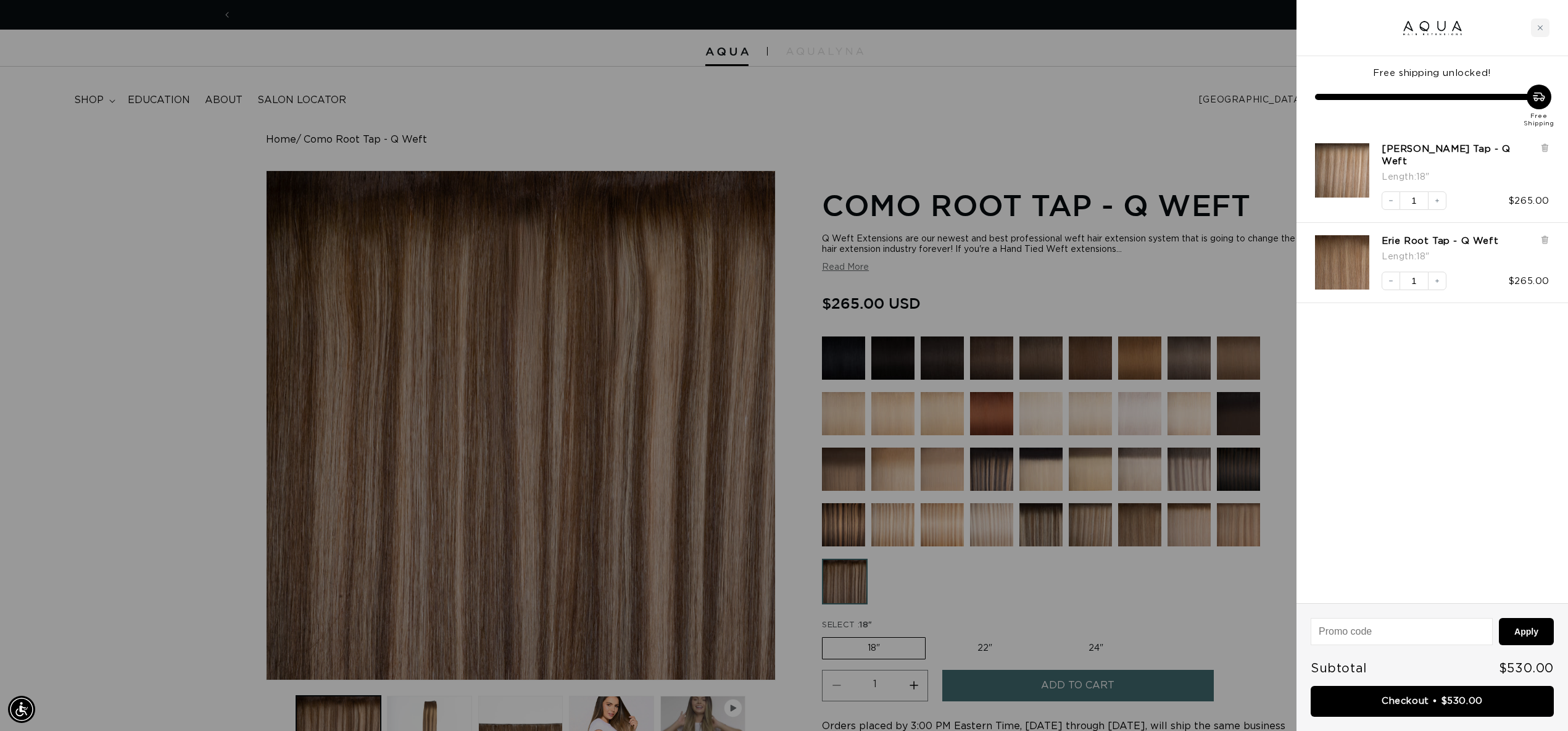
click at [1473, 702] on link "Checkout • $530.00" at bounding box center [1432, 702] width 243 height 32
